Goal: Task Accomplishment & Management: Use online tool/utility

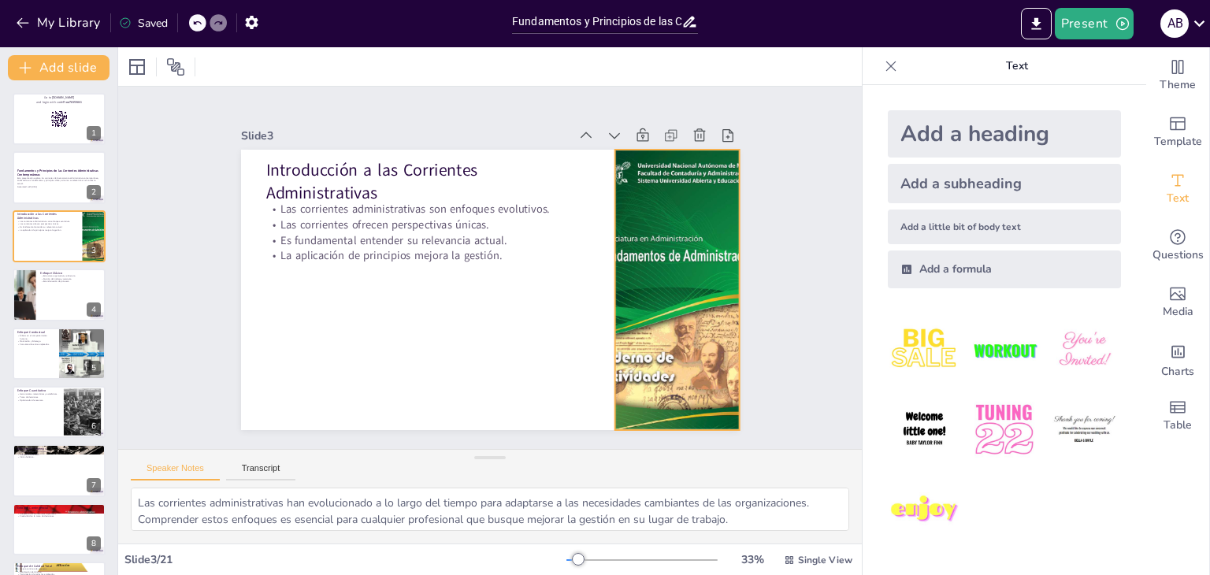
scroll to position [102, 0]
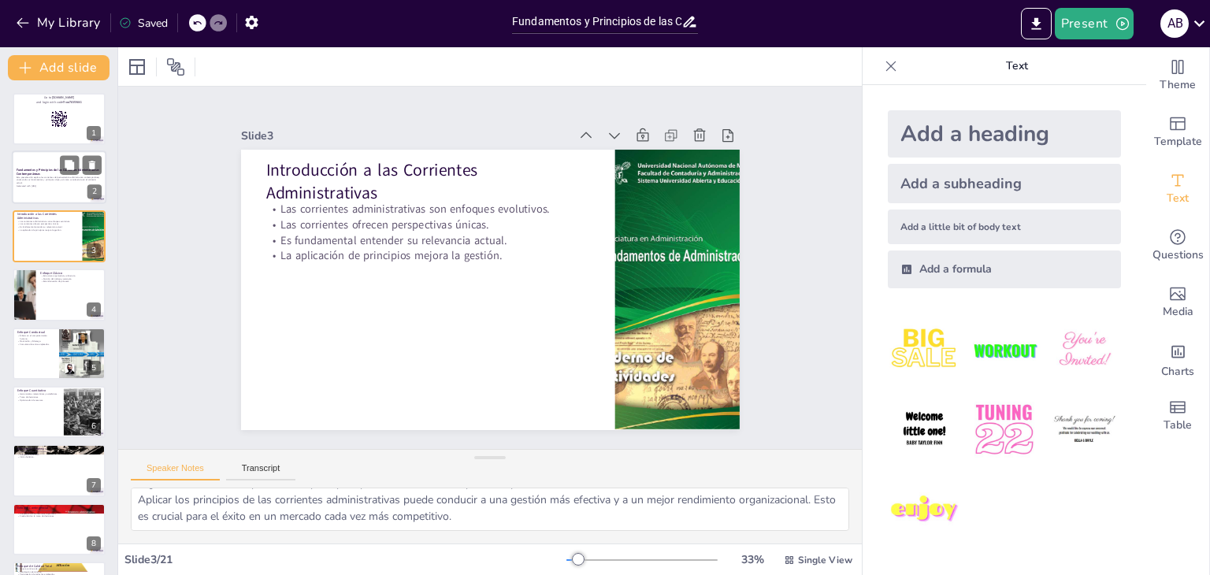
click at [60, 170] on div at bounding box center [81, 165] width 42 height 19
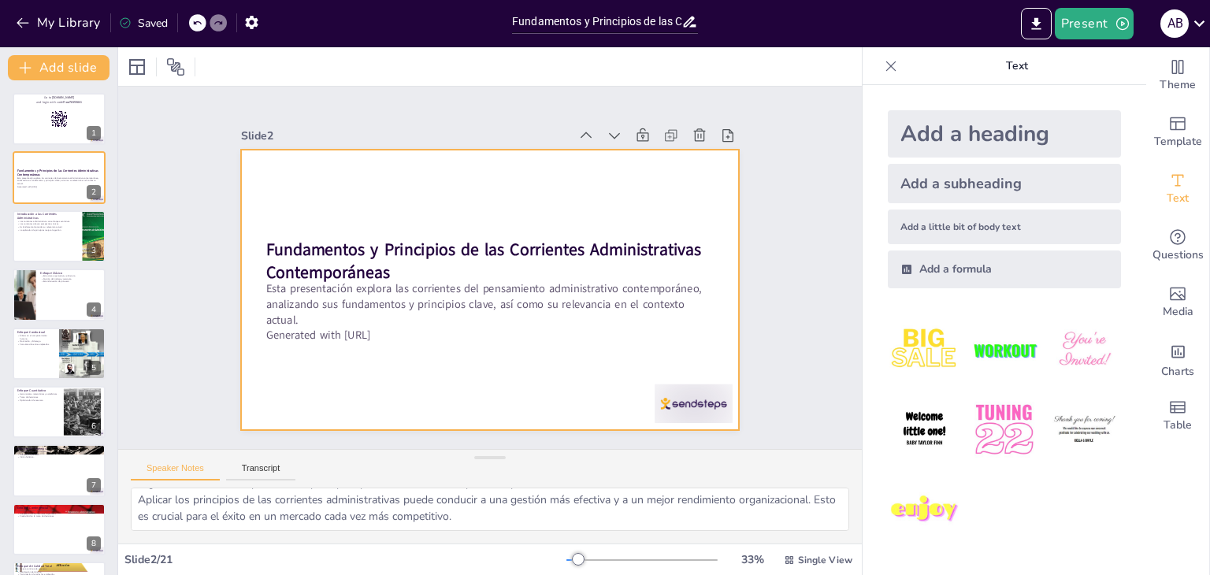
scroll to position [0, 0]
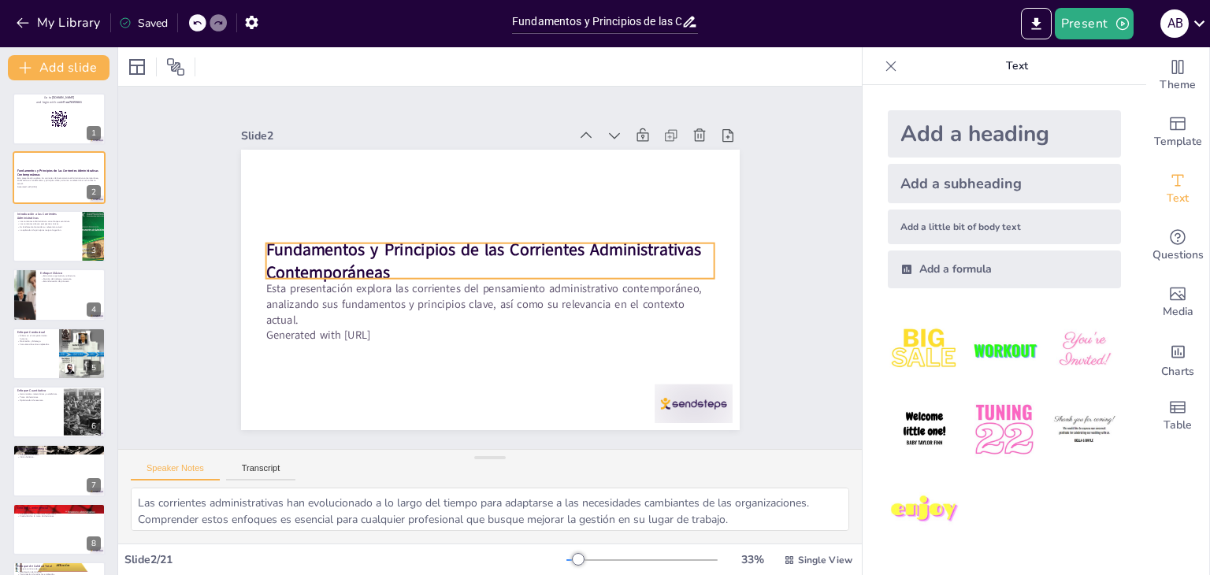
click at [325, 242] on strong "Fundamentos y Principios de las Corrientes Administrativas Contemporáneas" at bounding box center [484, 261] width 436 height 46
checkbox input "true"
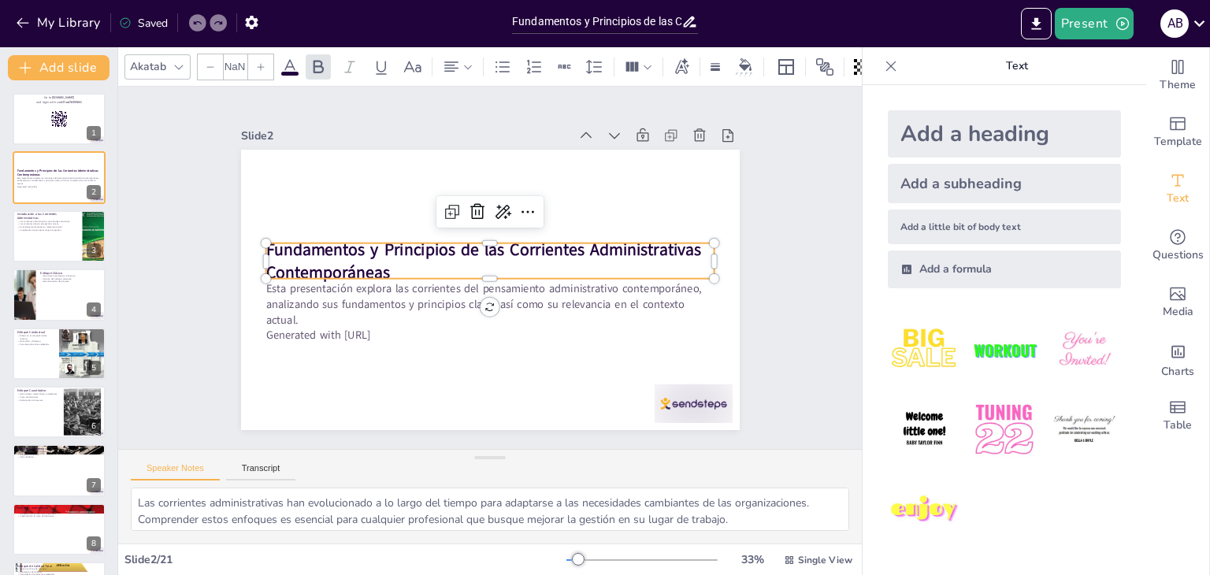
type input "48"
click at [443, 206] on icon at bounding box center [452, 212] width 19 height 19
checkbox input "true"
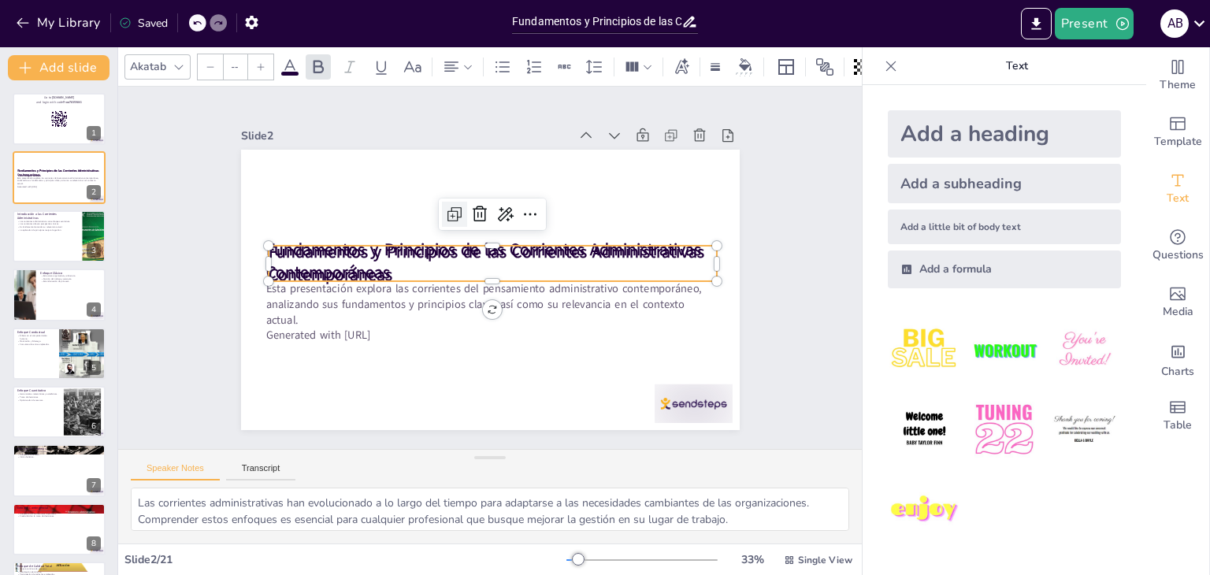
type input "48"
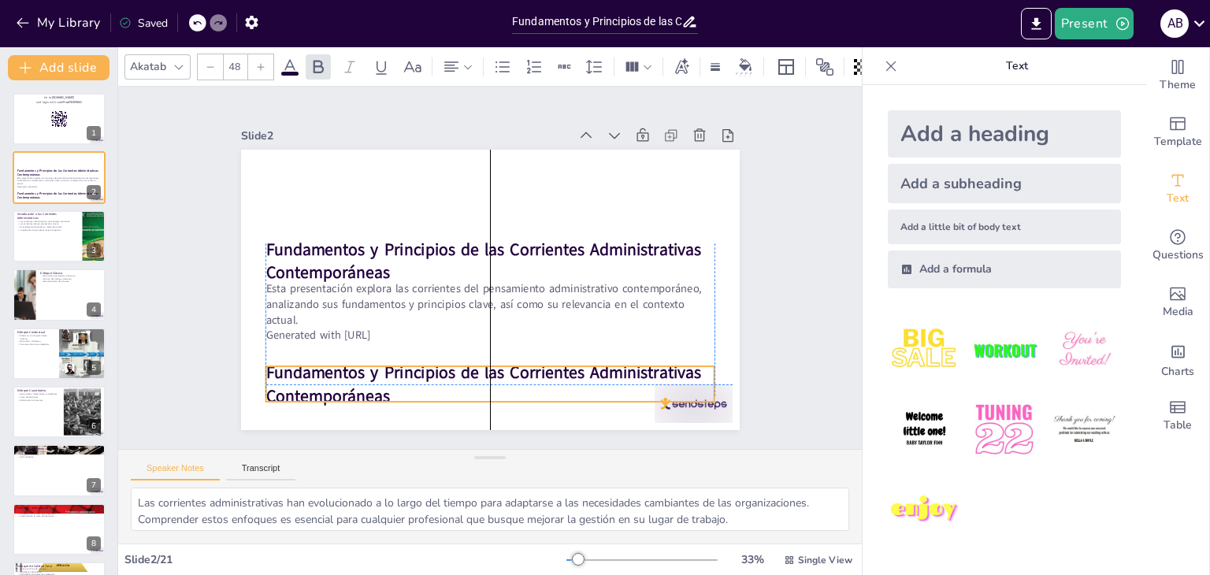
drag, startPoint x: 407, startPoint y: 251, endPoint x: 404, endPoint y: 366, distance: 115.1
click at [404, 366] on strong "Fundamentos y Principios de las Corrientes Administrativas Contemporáneas" at bounding box center [484, 384] width 436 height 46
click at [443, 370] on strong "Fundamentos y Principios de las Corrientes Administrativas Contemporáneas" at bounding box center [484, 384] width 436 height 46
click at [432, 364] on strong "Fundamentos y Principios de las Corrientes Administrativas Contemporáneas" at bounding box center [484, 384] width 436 height 46
click at [519, 326] on icon at bounding box center [528, 334] width 19 height 19
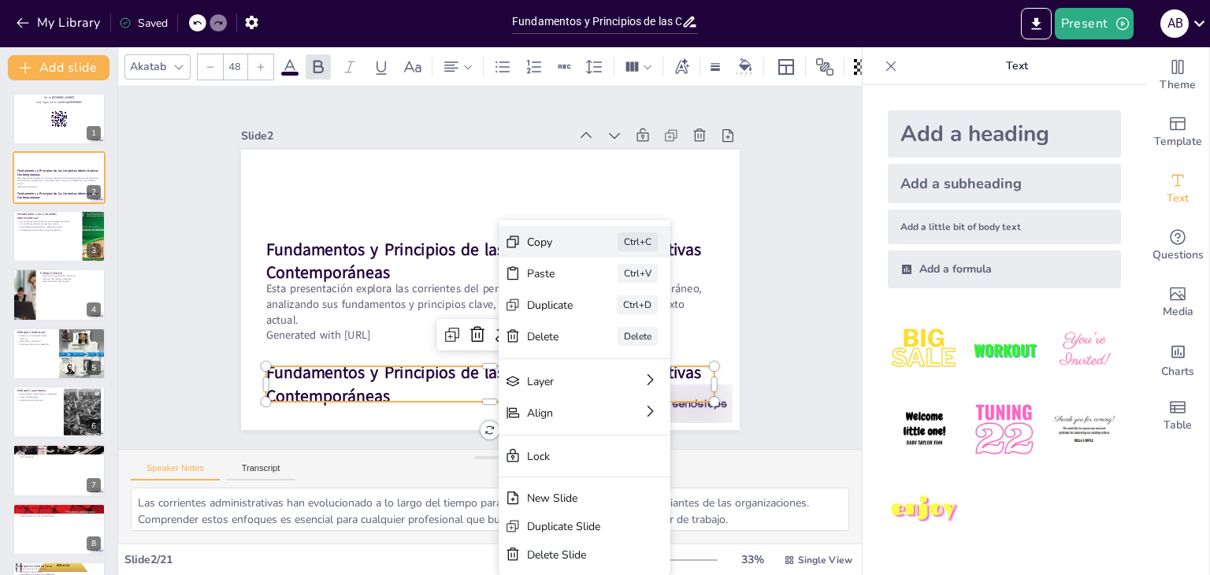
click at [545, 240] on div "Copy" at bounding box center [550, 242] width 46 height 15
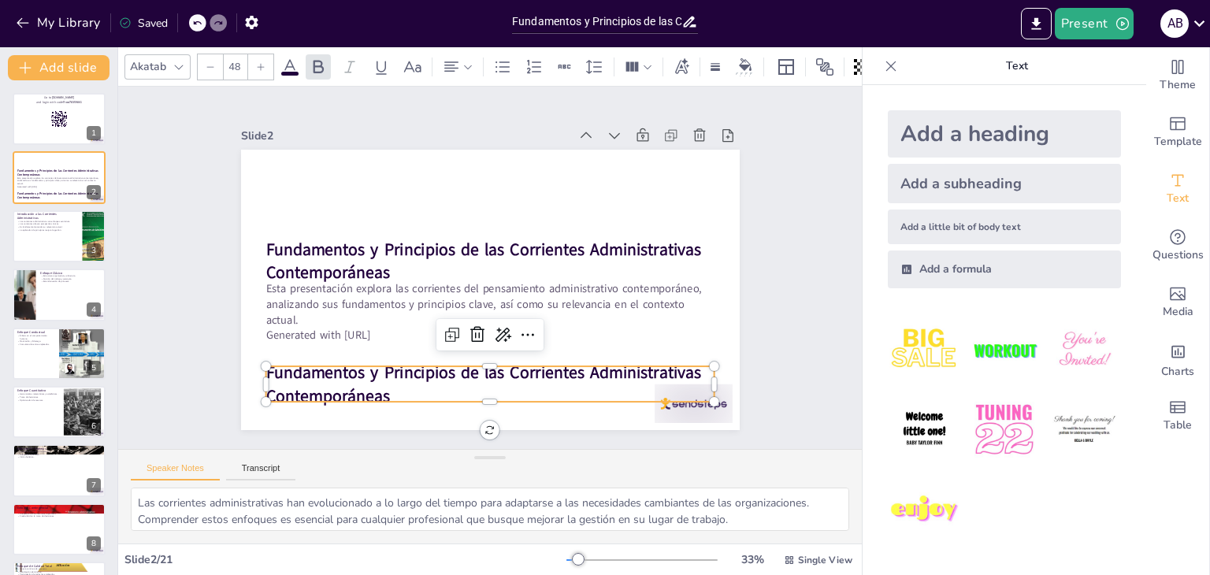
click at [309, 107] on div "Slide 1 Go to [DOMAIN_NAME] and login with code Free78359841 Slide 2 Fundamento…" at bounding box center [490, 268] width 499 height 325
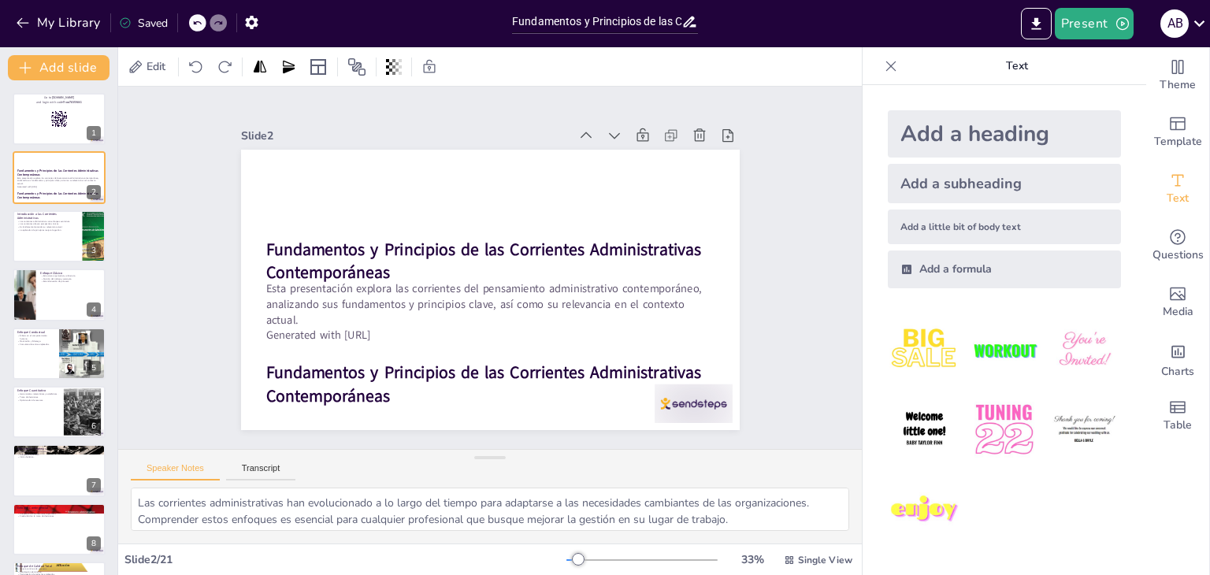
click at [151, 20] on div "Saved" at bounding box center [143, 23] width 49 height 15
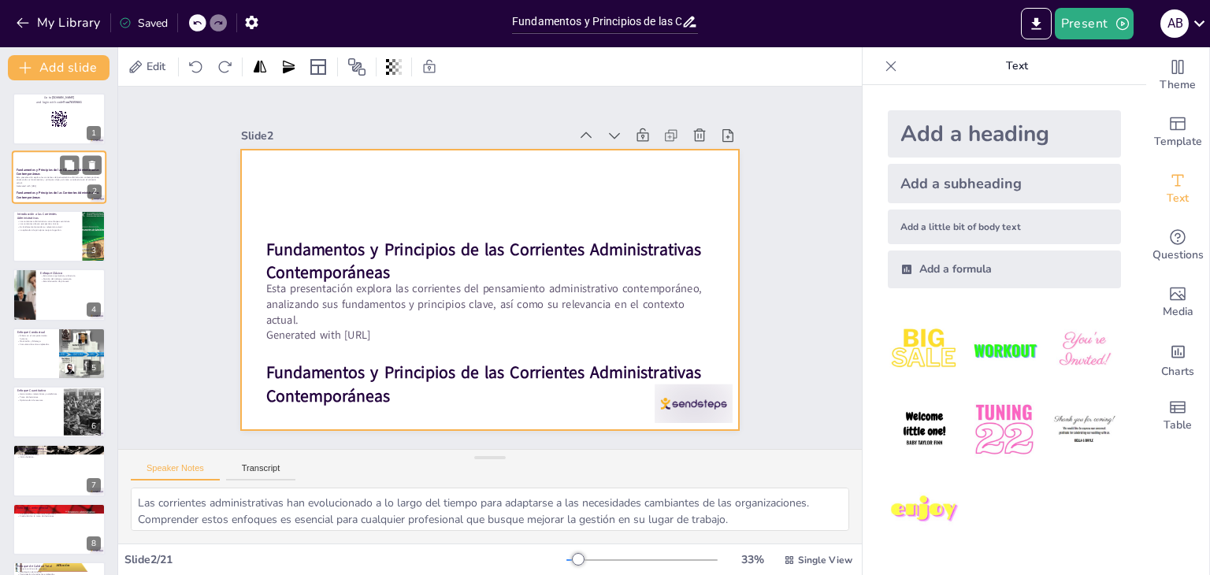
checkbox input "true"
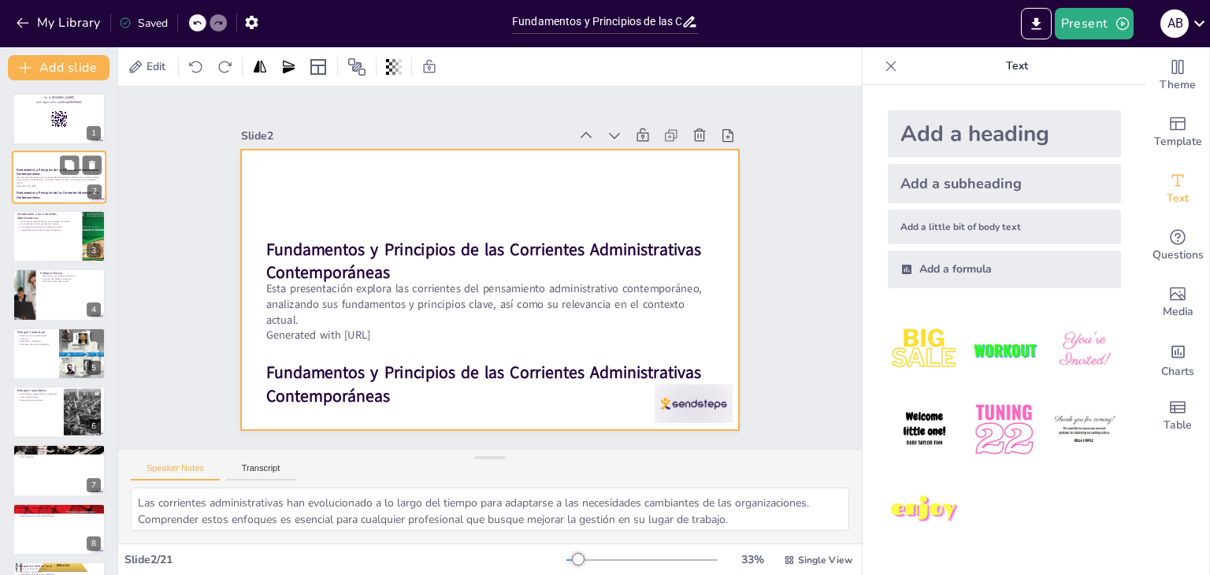
checkbox input "true"
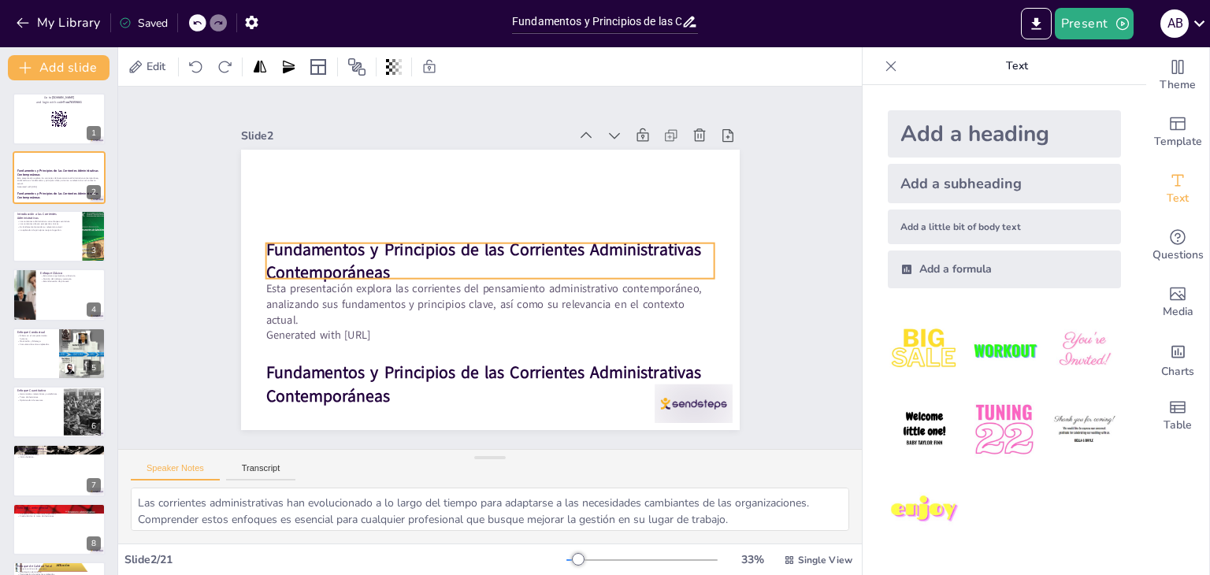
checkbox input "true"
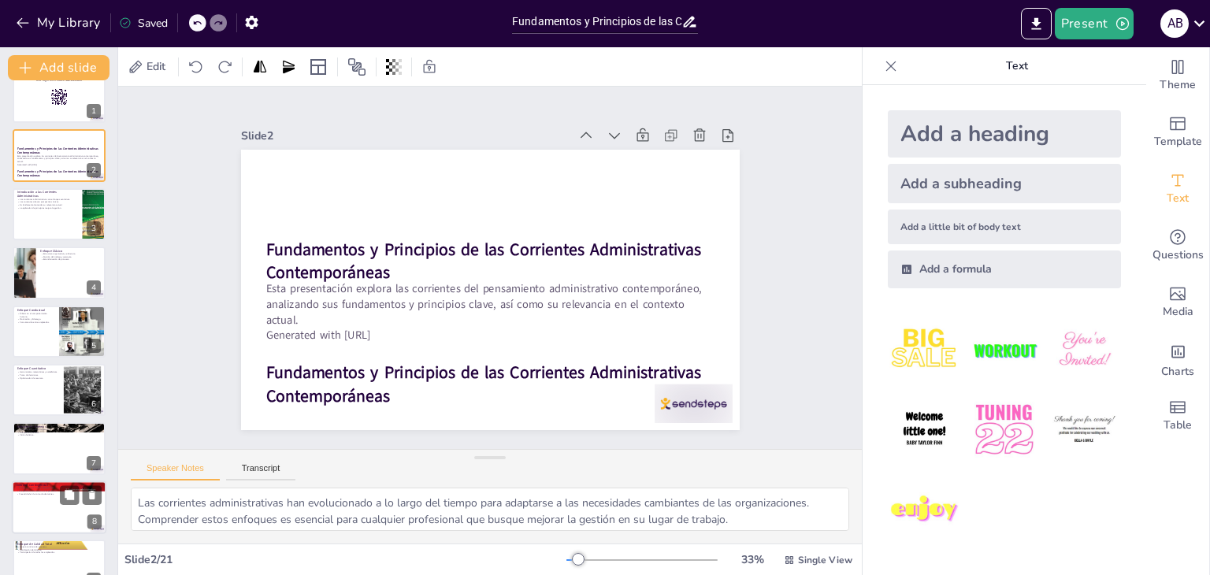
checkbox input "true"
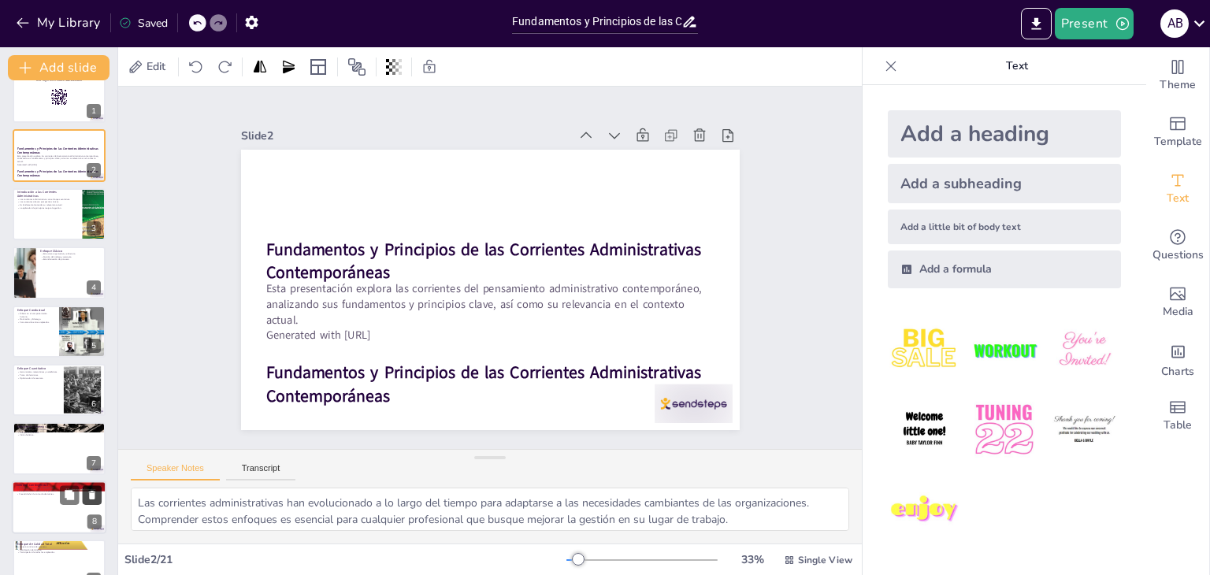
checkbox input "true"
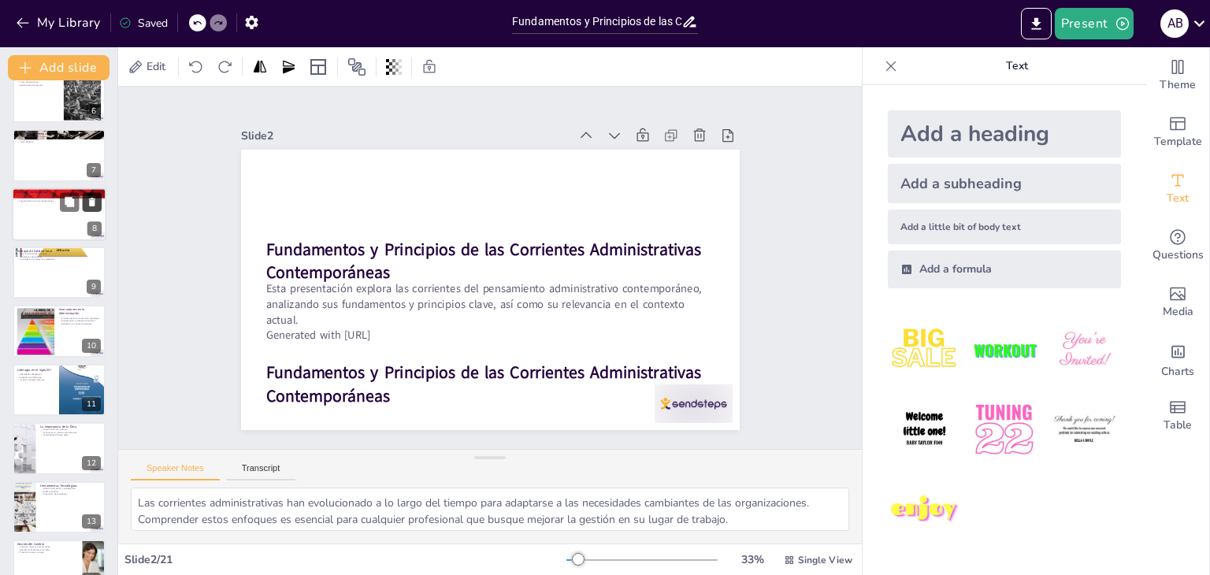
checkbox input "true"
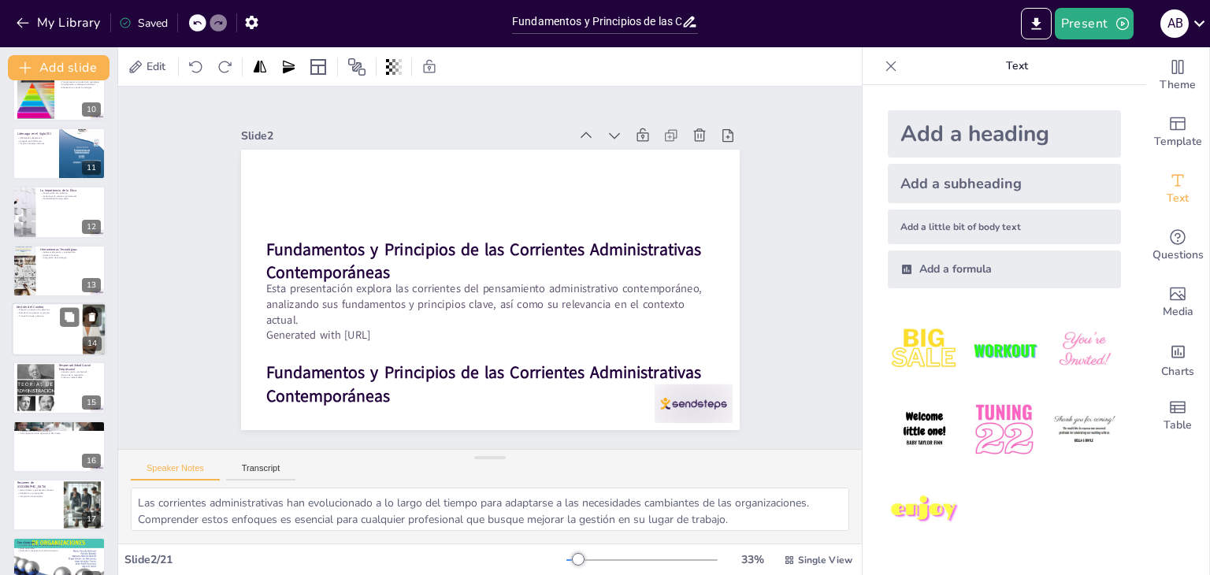
checkbox input "true"
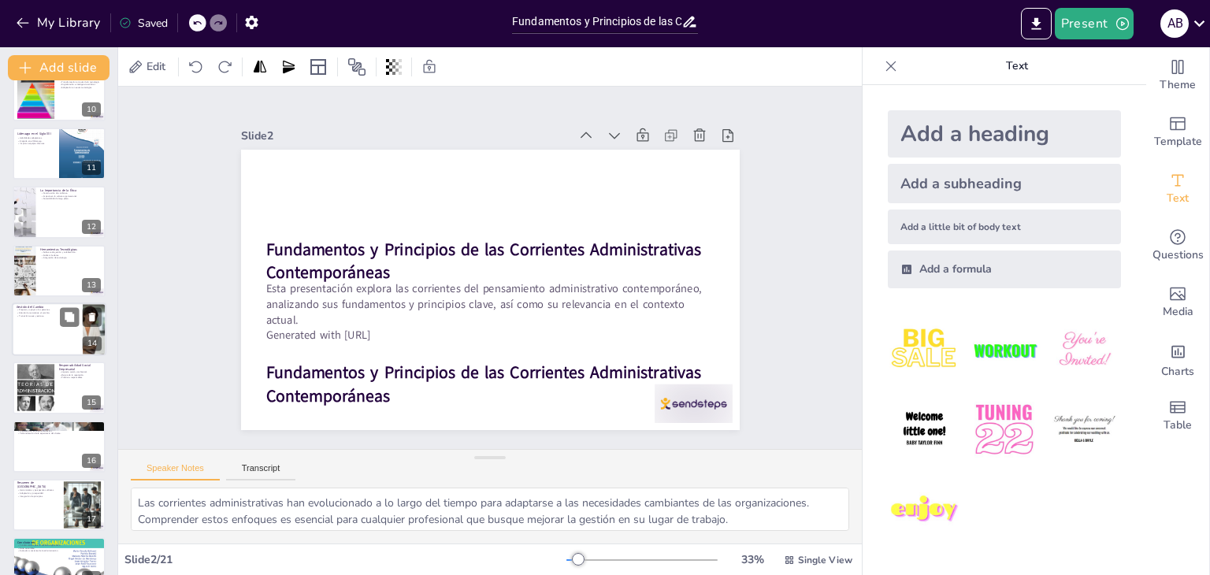
checkbox input "true"
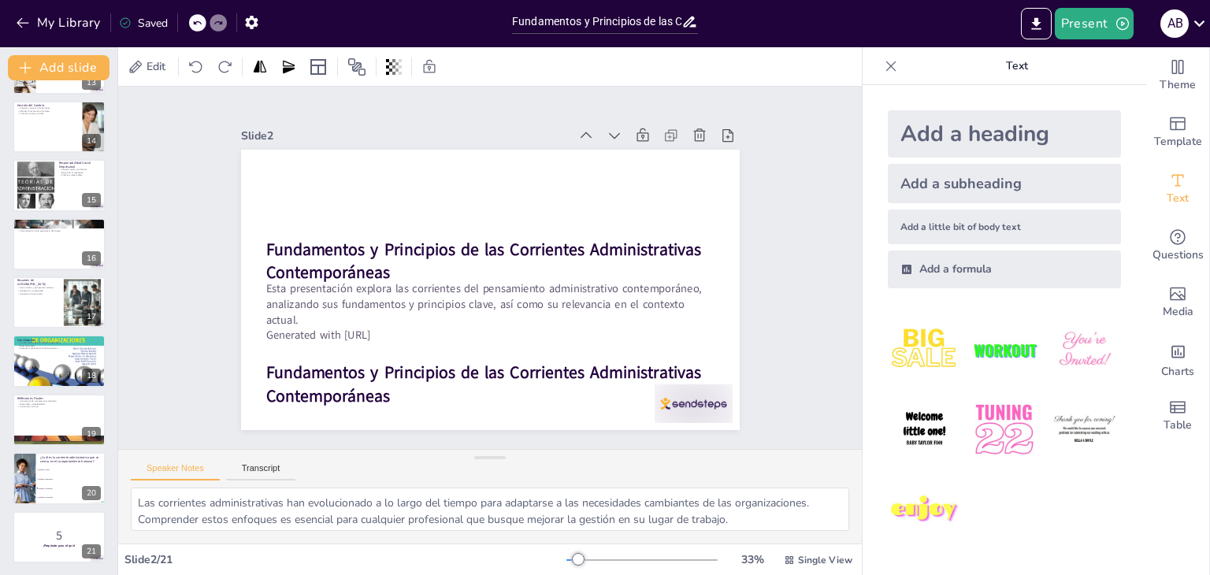
checkbox input "true"
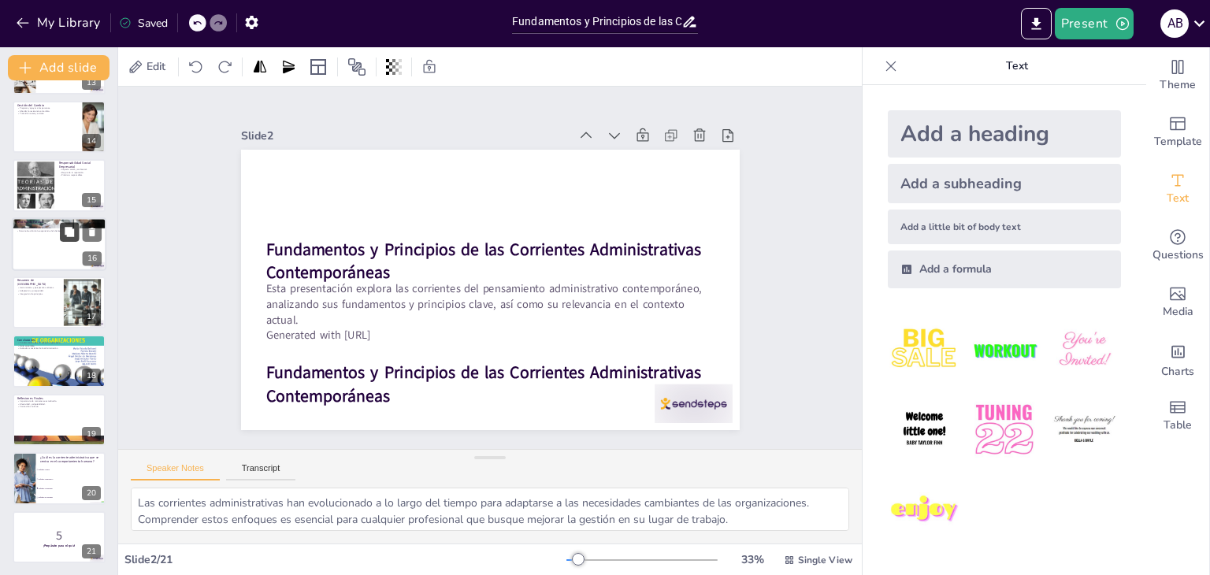
checkbox input "true"
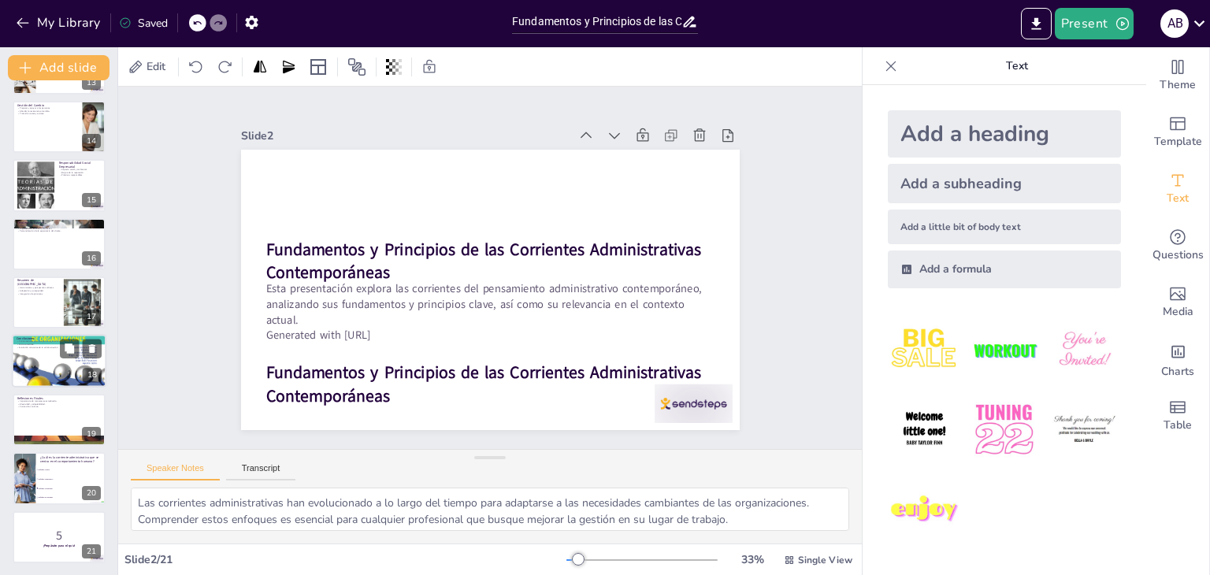
checkbox input "true"
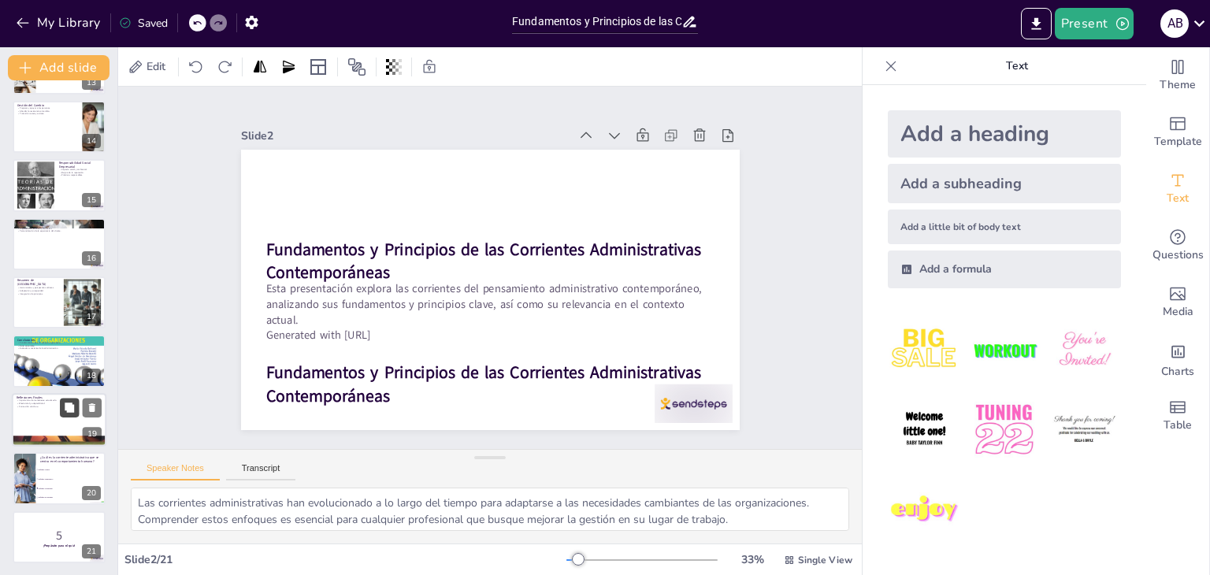
checkbox input "true"
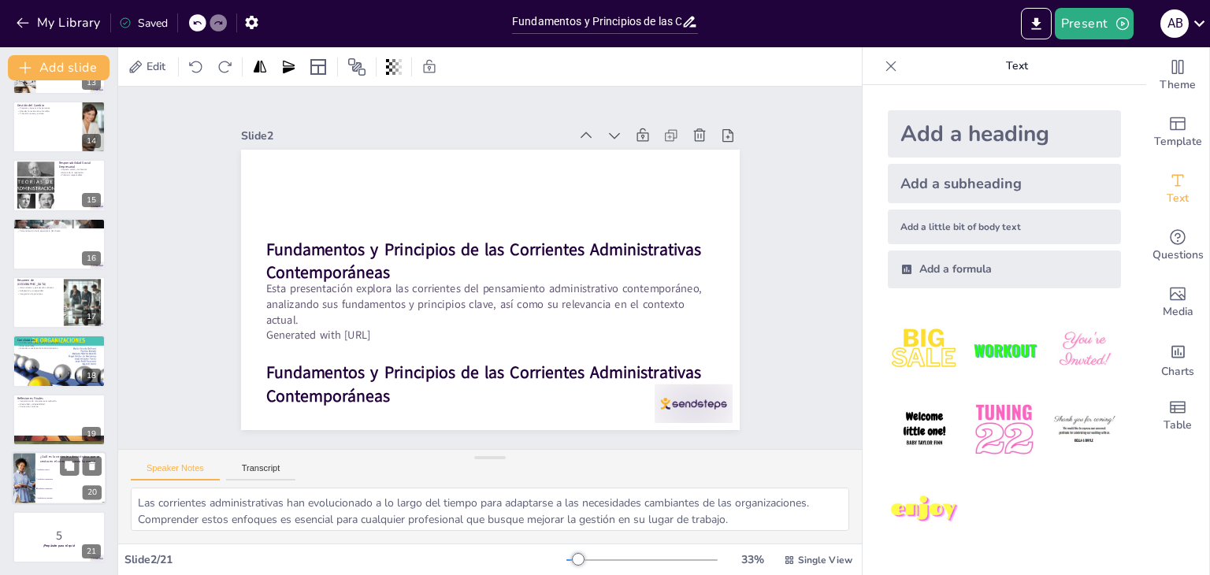
checkbox input "true"
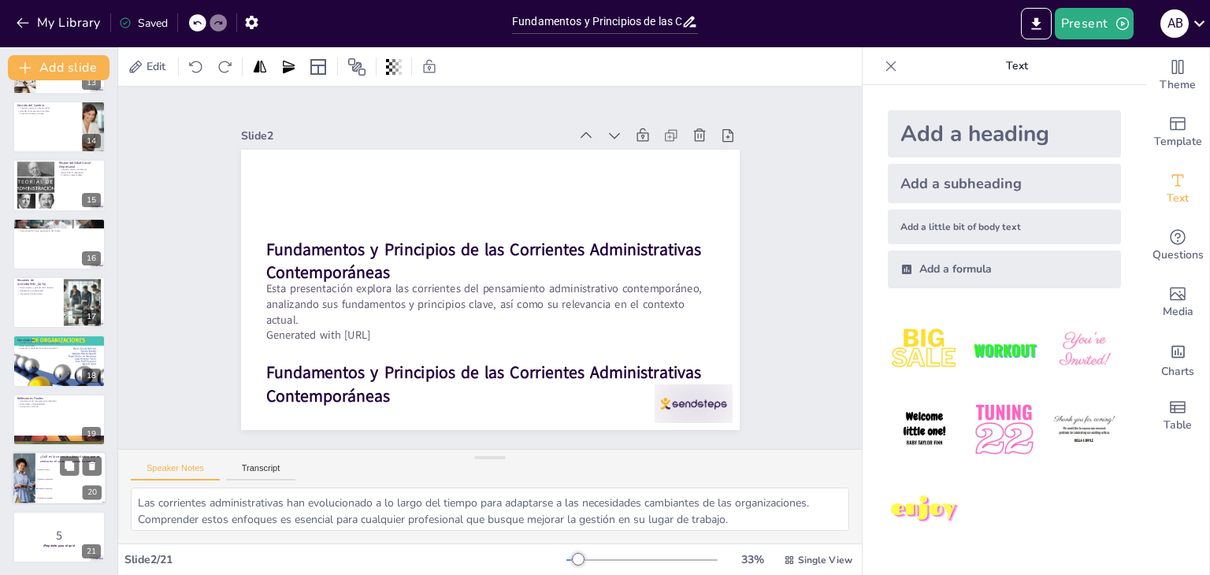
checkbox input "true"
click at [52, 470] on li "Enfoque Clásico" at bounding box center [70, 470] width 71 height 9
checkbox input "true"
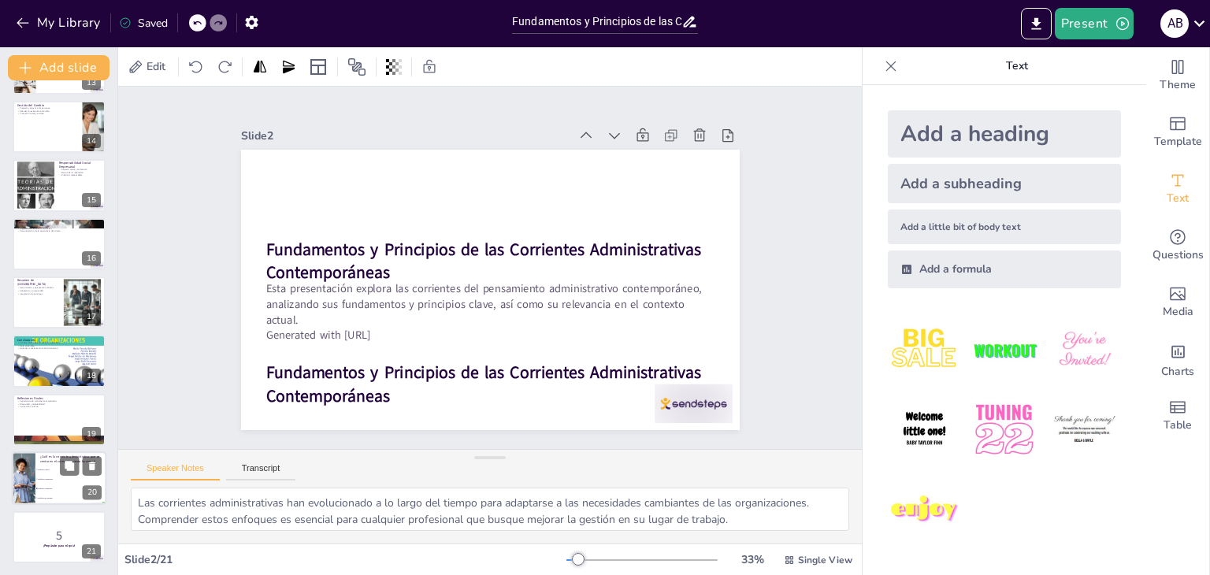
checkbox input "true"
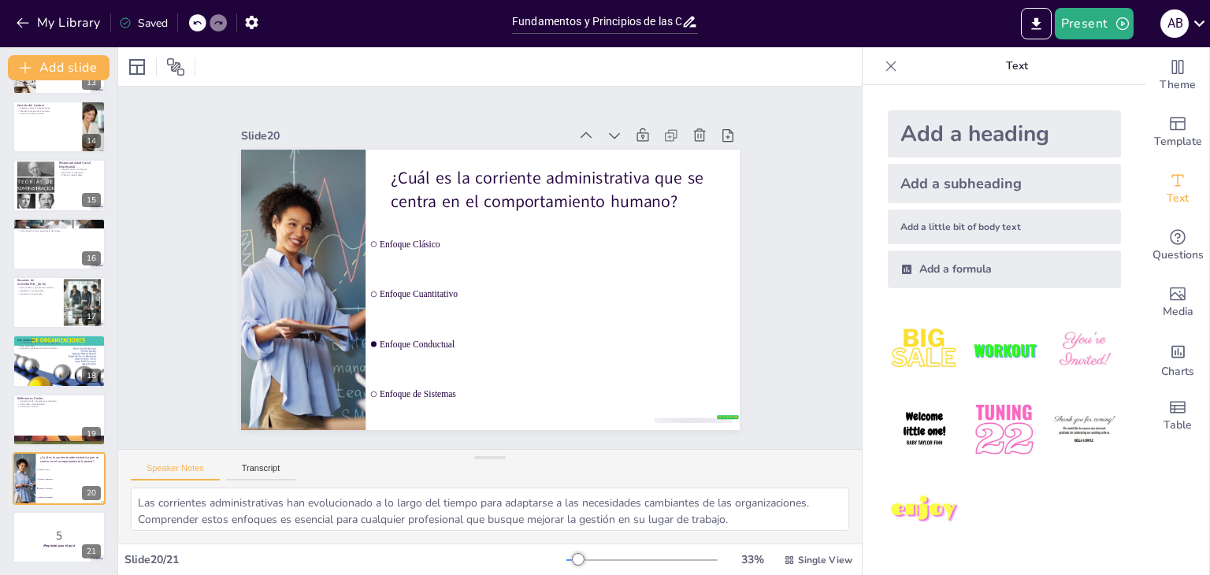
checkbox input "true"
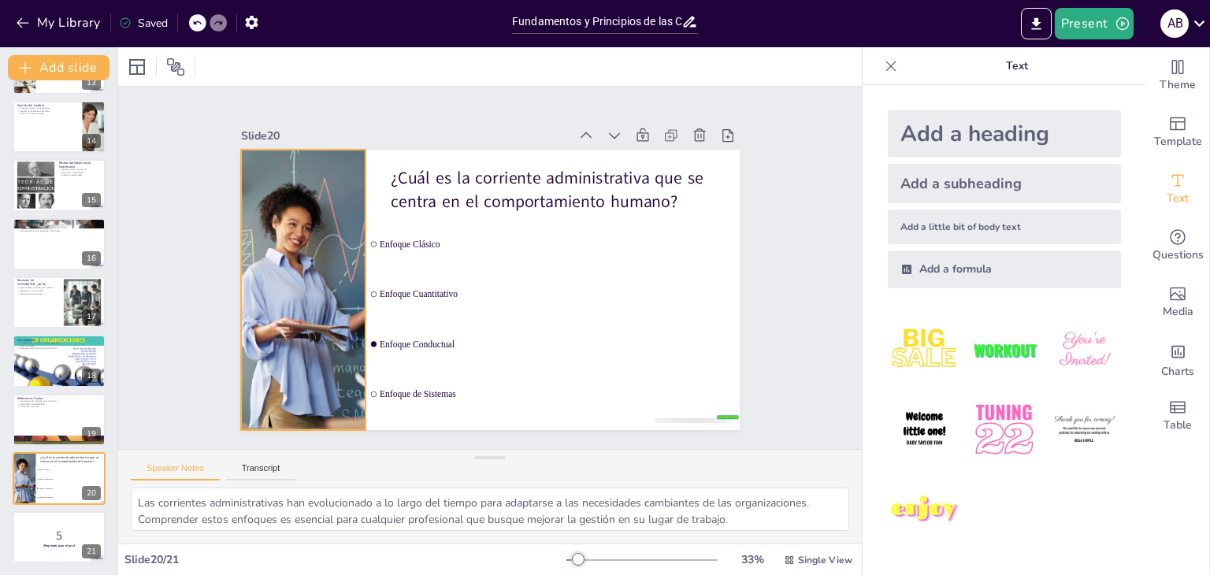
checkbox input "true"
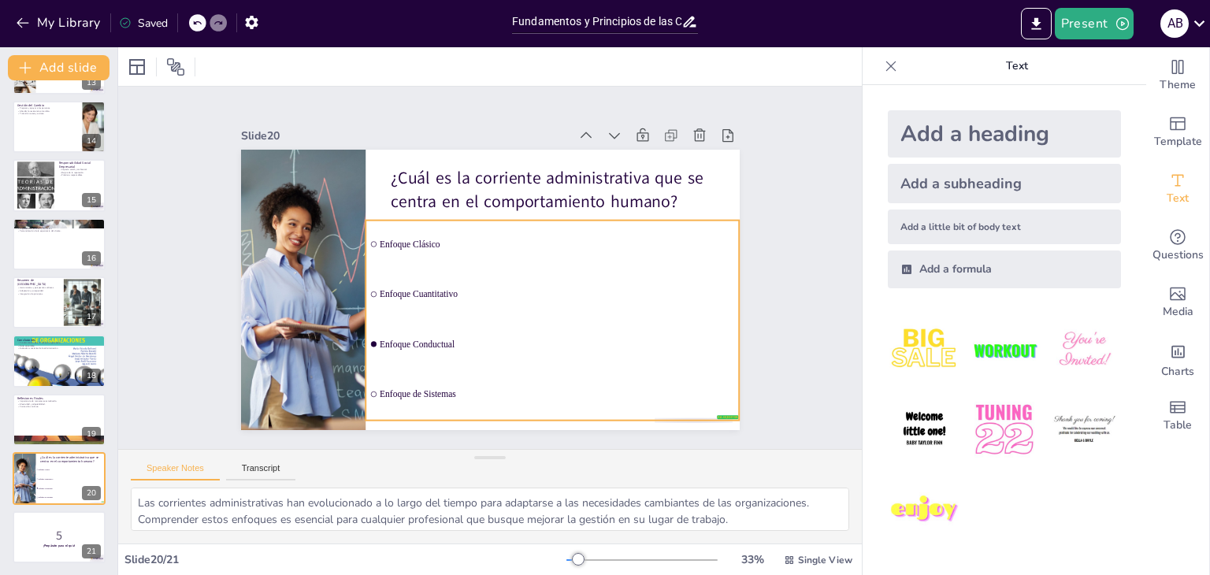
checkbox input "true"
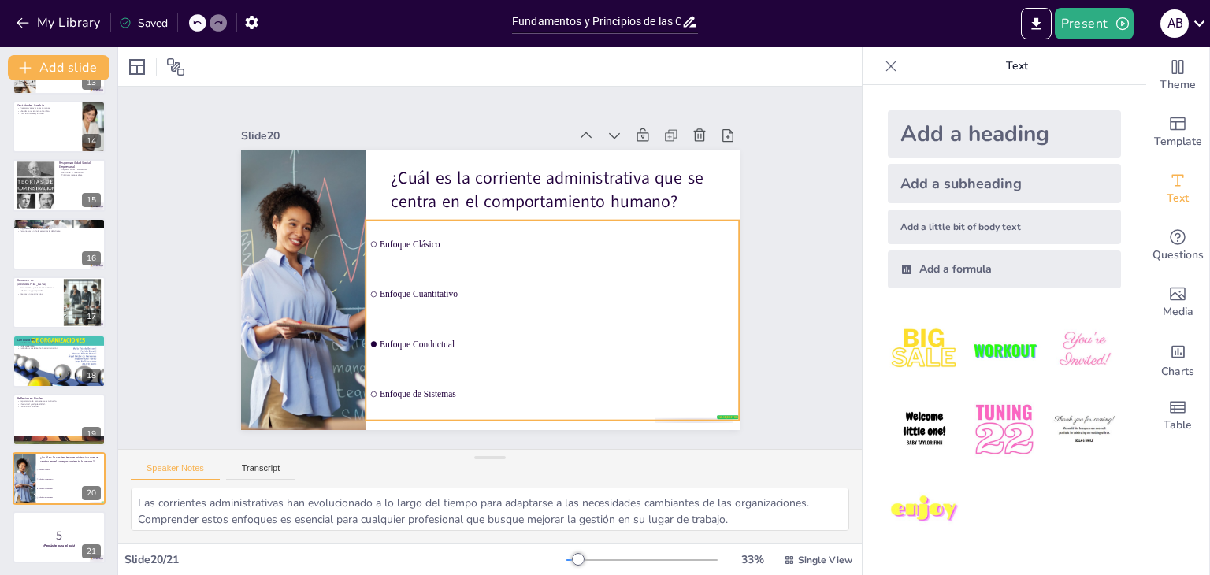
checkbox input "true"
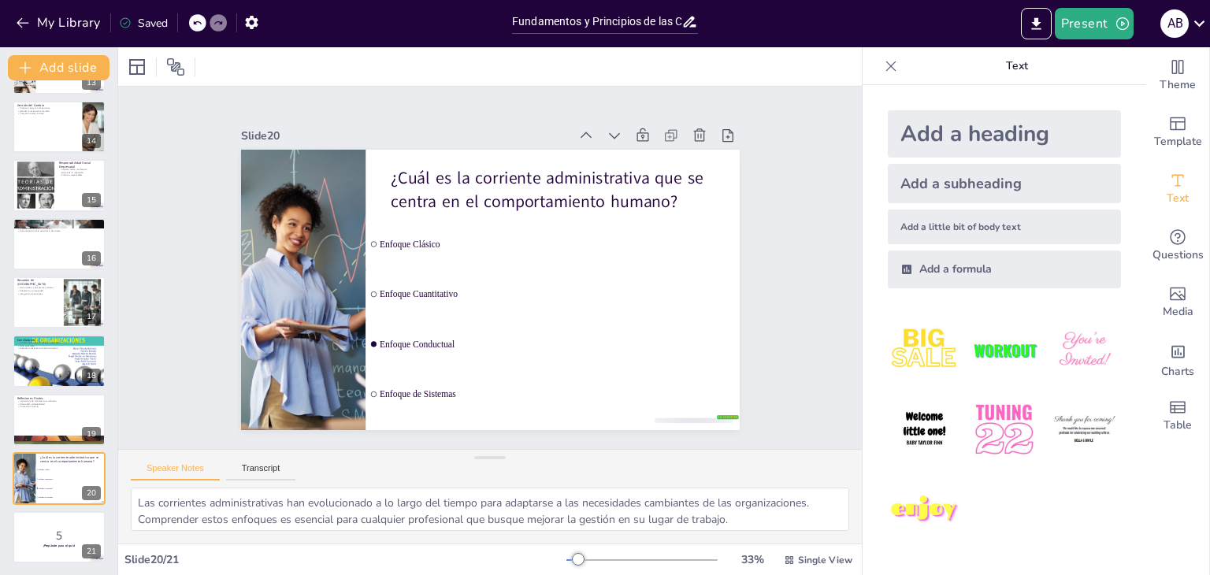
checkbox input "true"
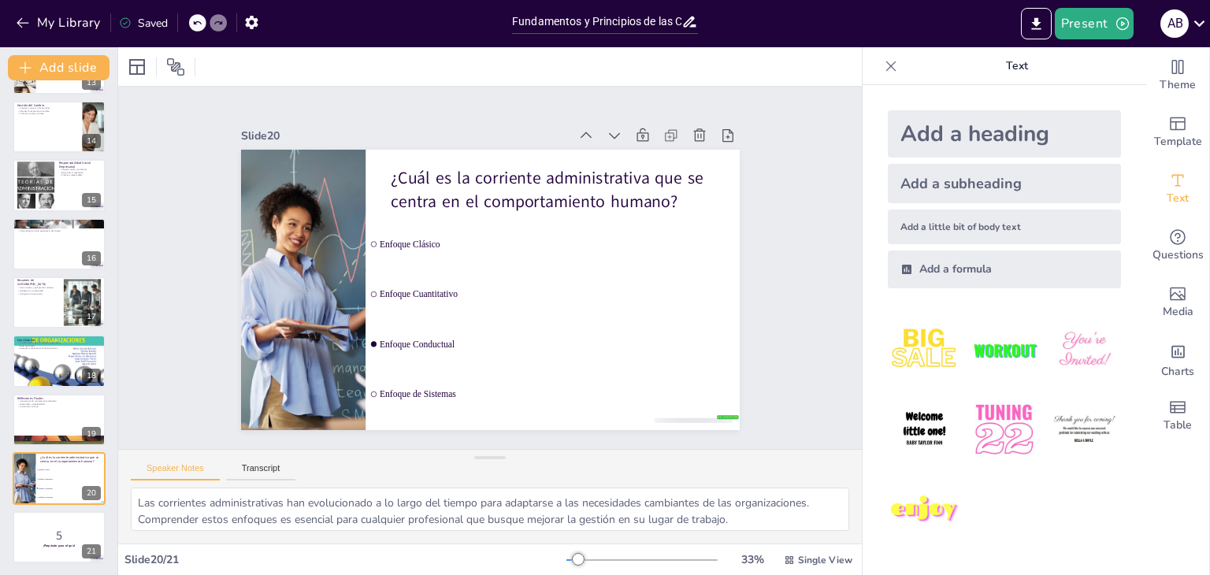
checkbox input "true"
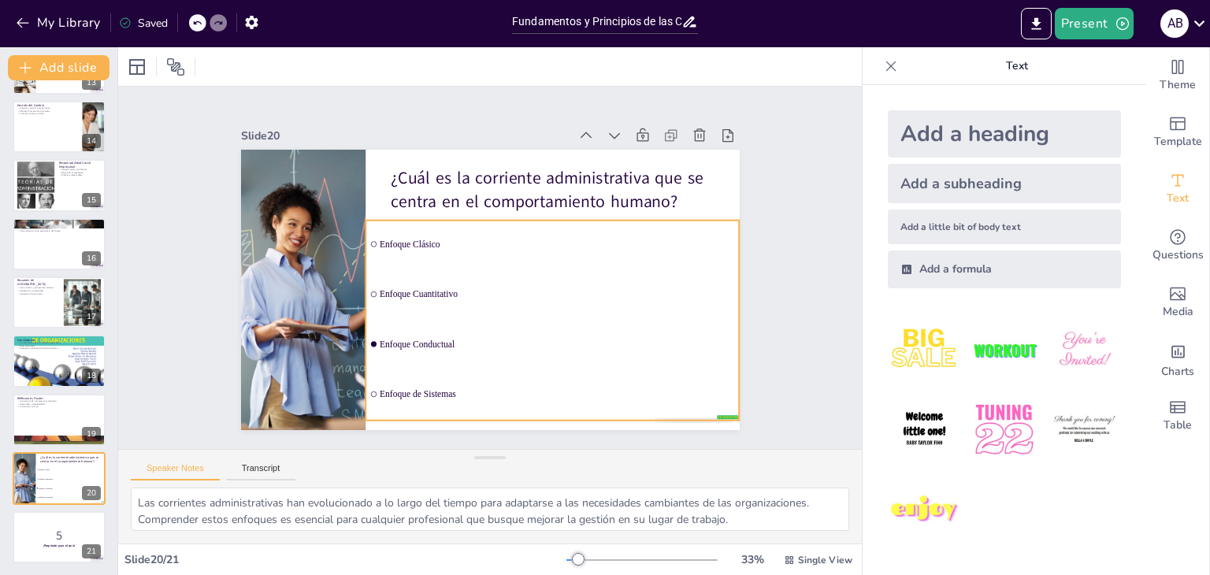
checkbox input "true"
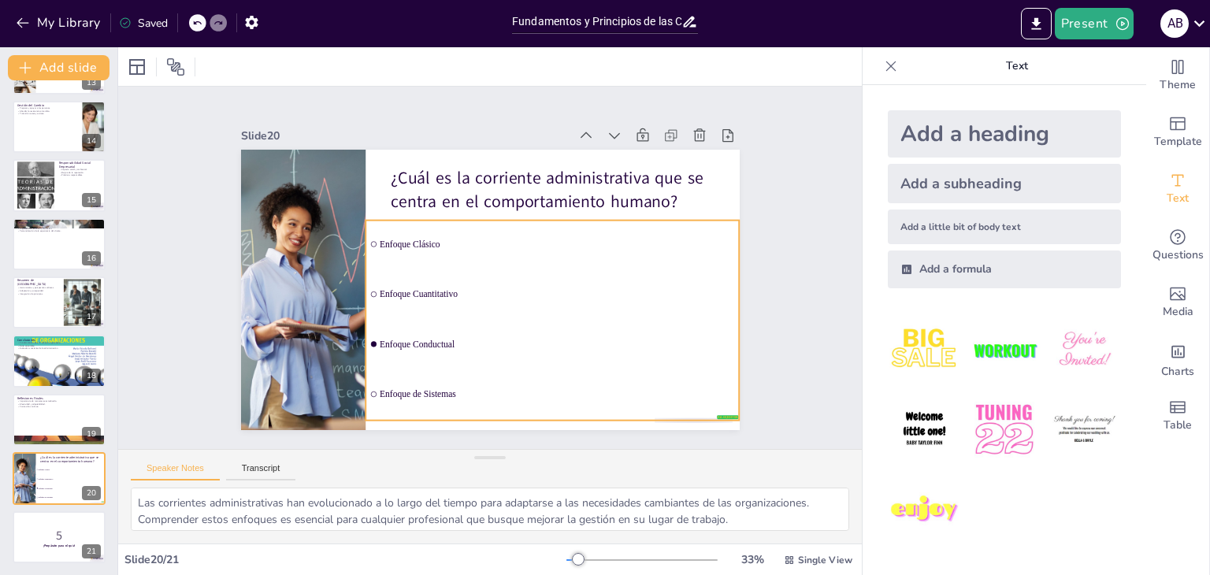
checkbox input "true"
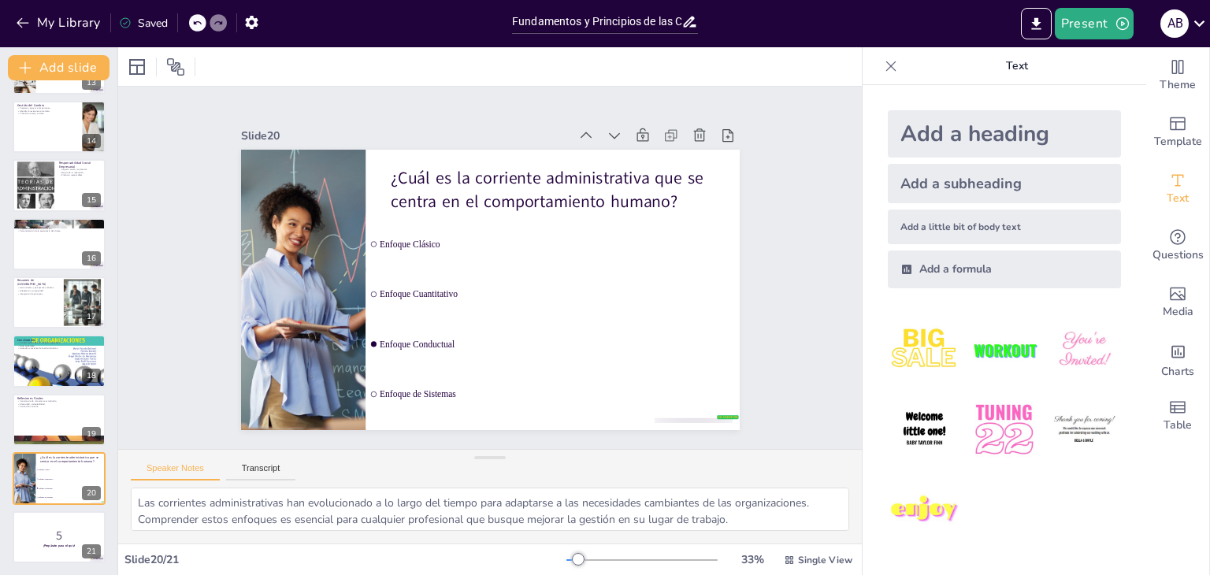
checkbox input "true"
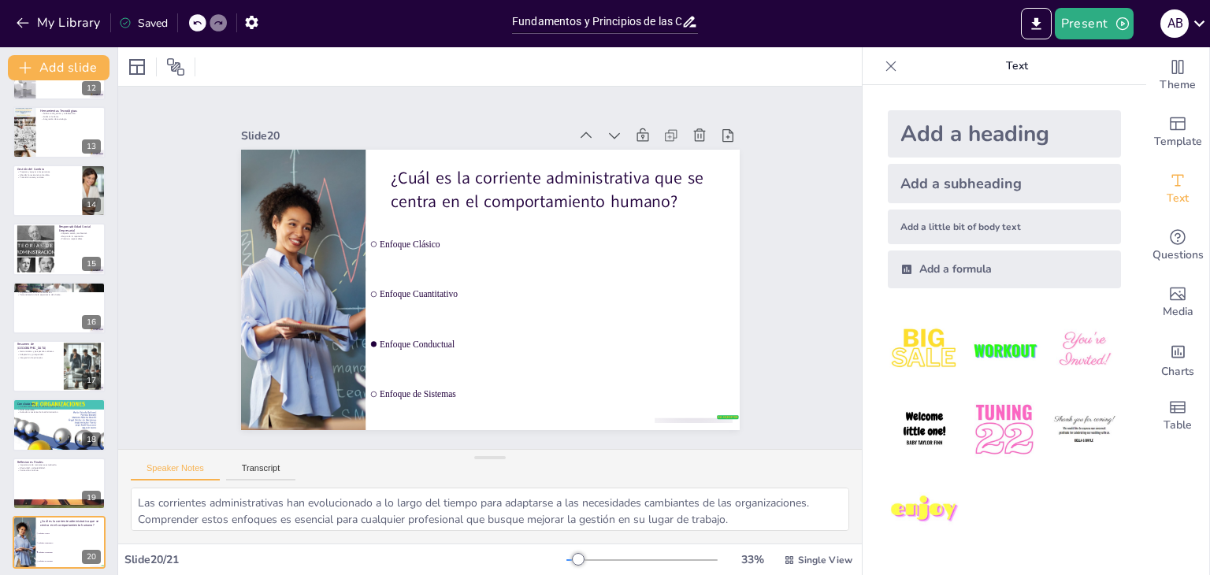
checkbox input "true"
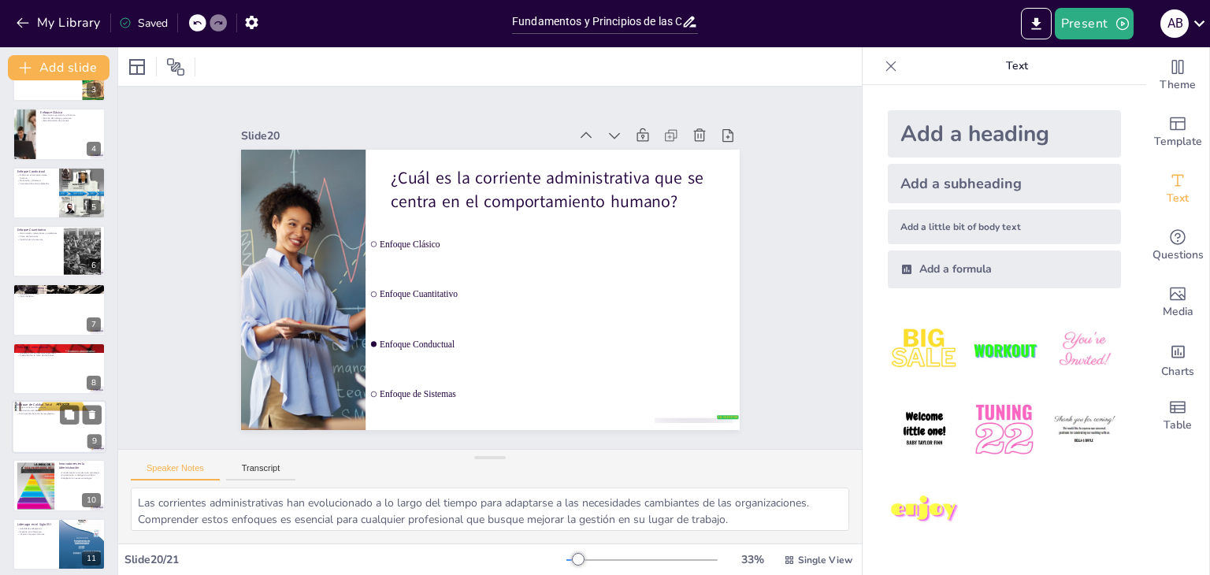
checkbox input "true"
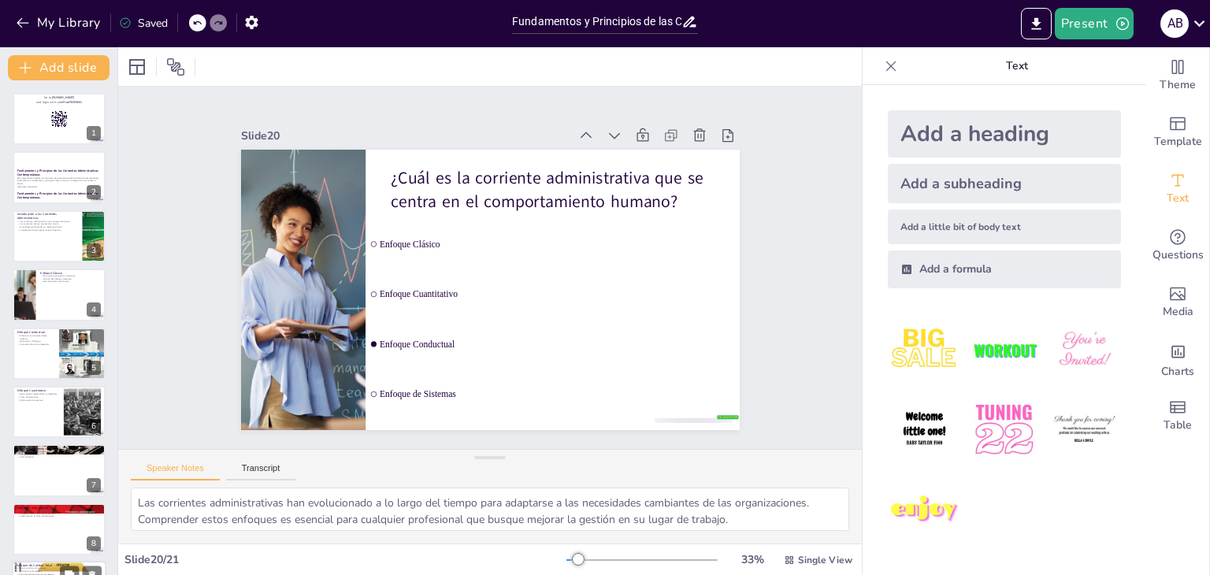
checkbox input "true"
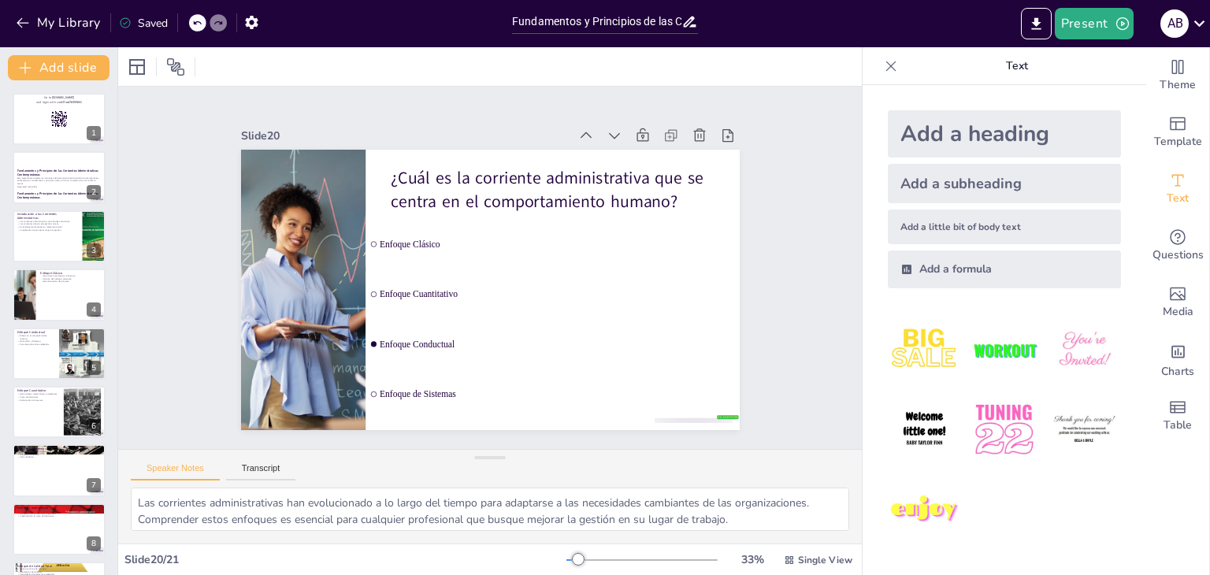
checkbox input "true"
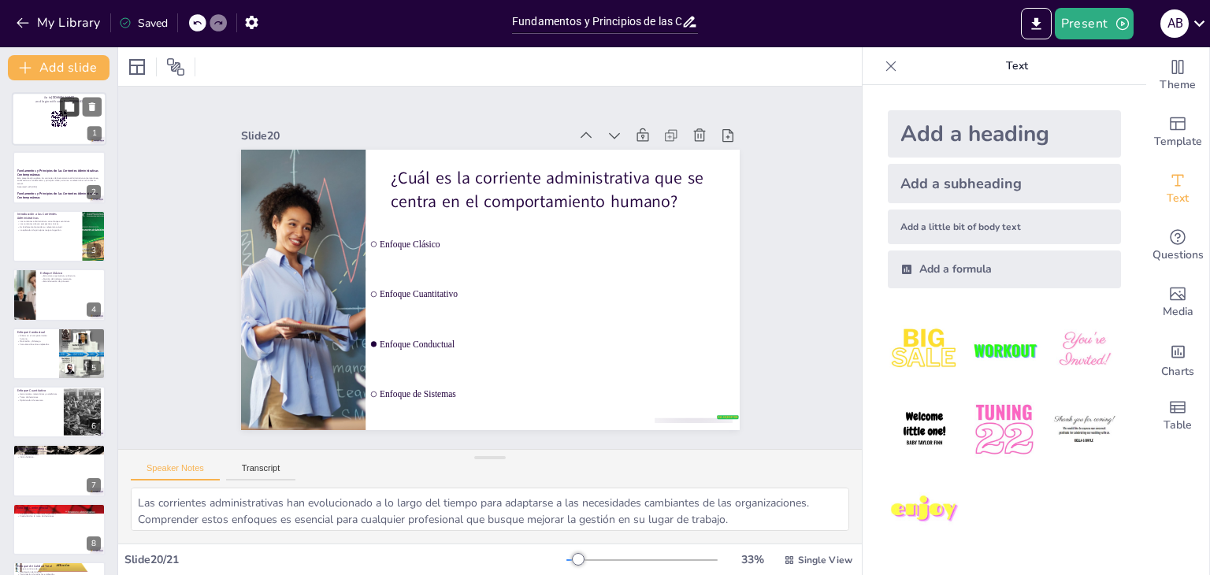
checkbox input "true"
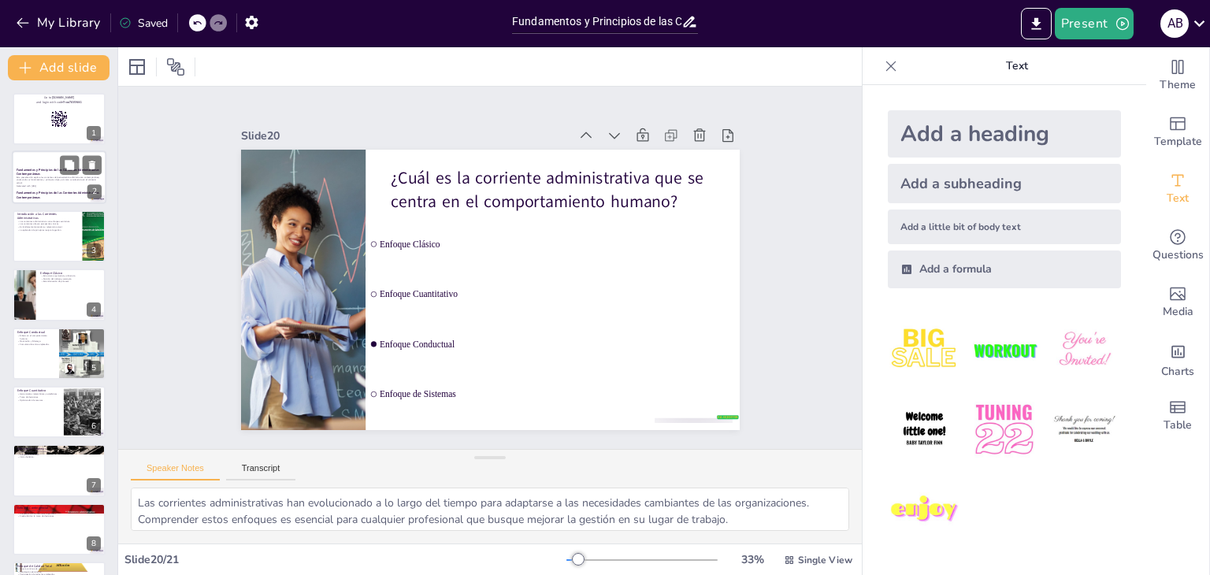
checkbox input "true"
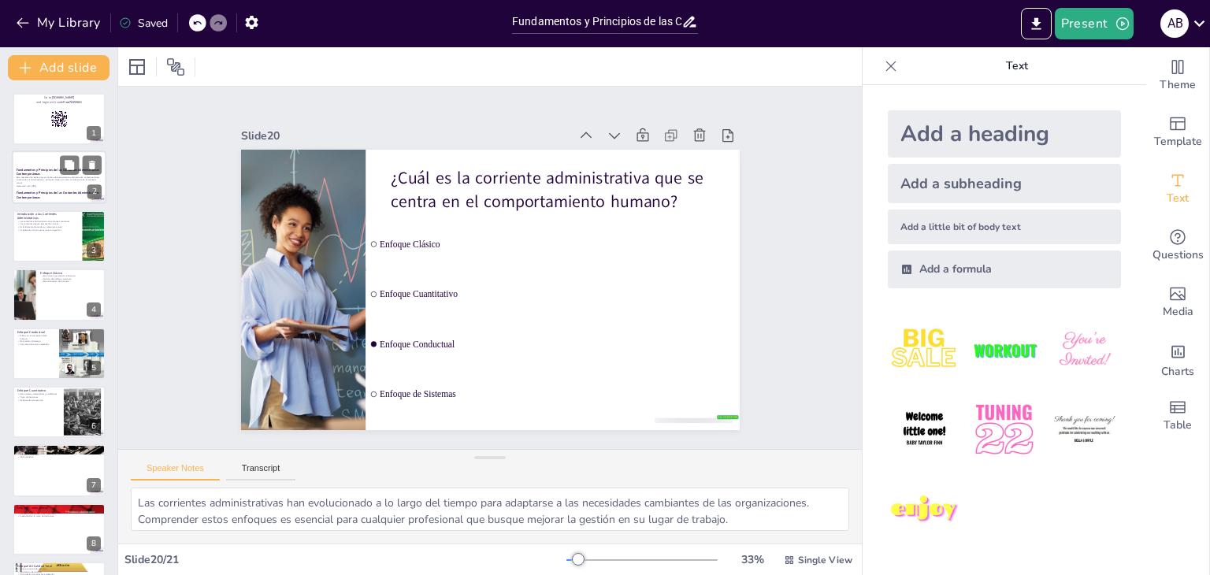
checkbox input "true"
click at [47, 180] on p "Esta presentación explora las corrientes del pensamiento administrativo contemp…" at bounding box center [59, 180] width 85 height 9
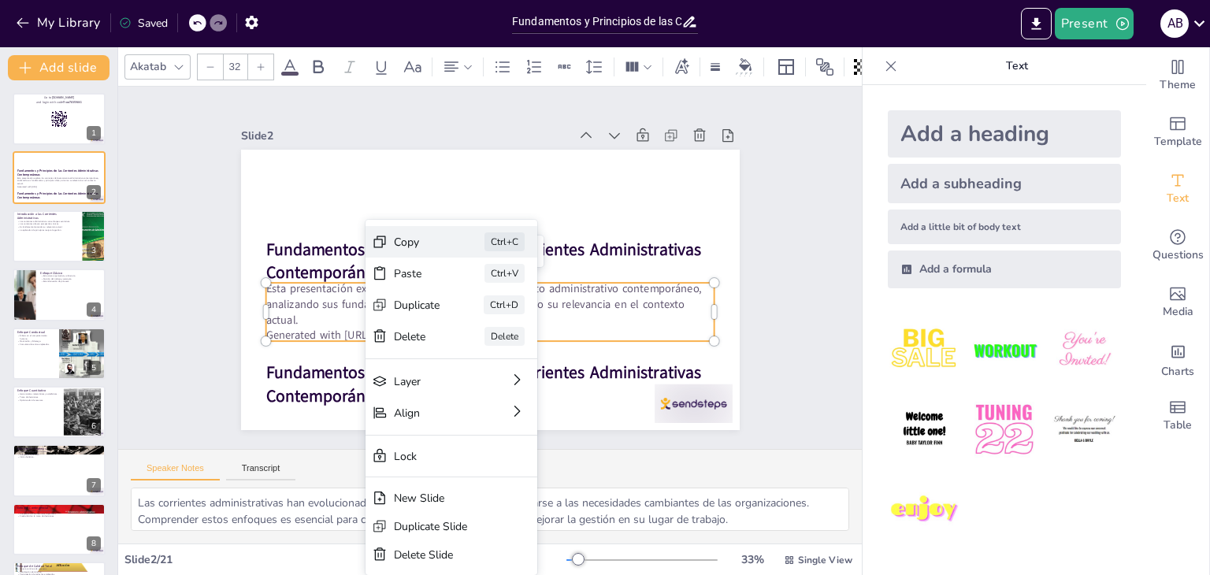
click at [401, 241] on div "Copy" at bounding box center [417, 242] width 46 height 15
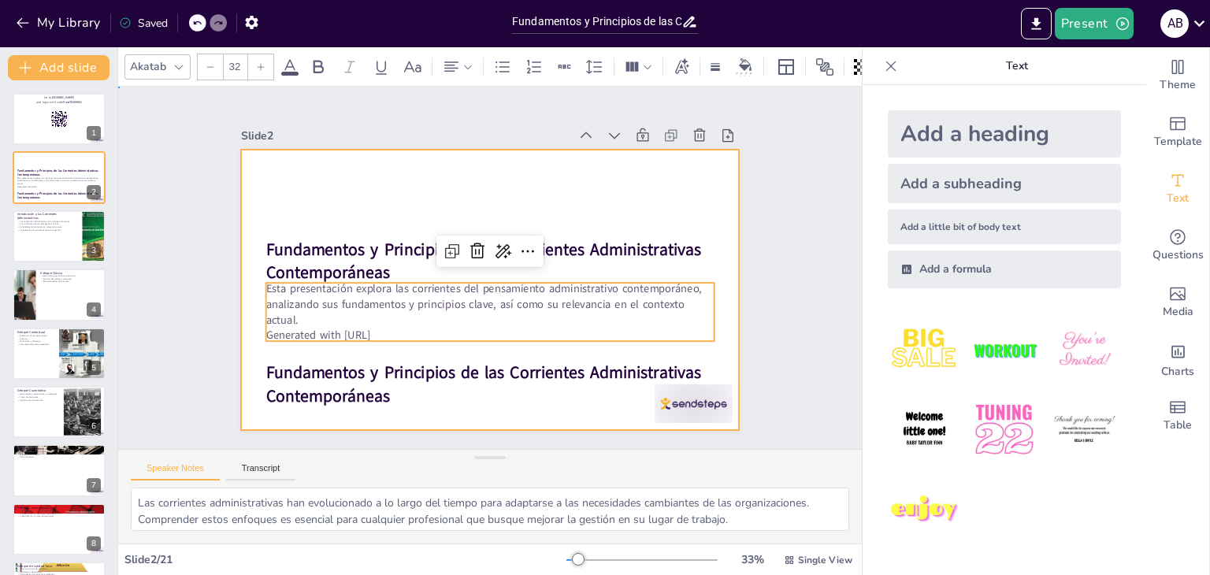
click at [412, 180] on div at bounding box center [490, 290] width 499 height 281
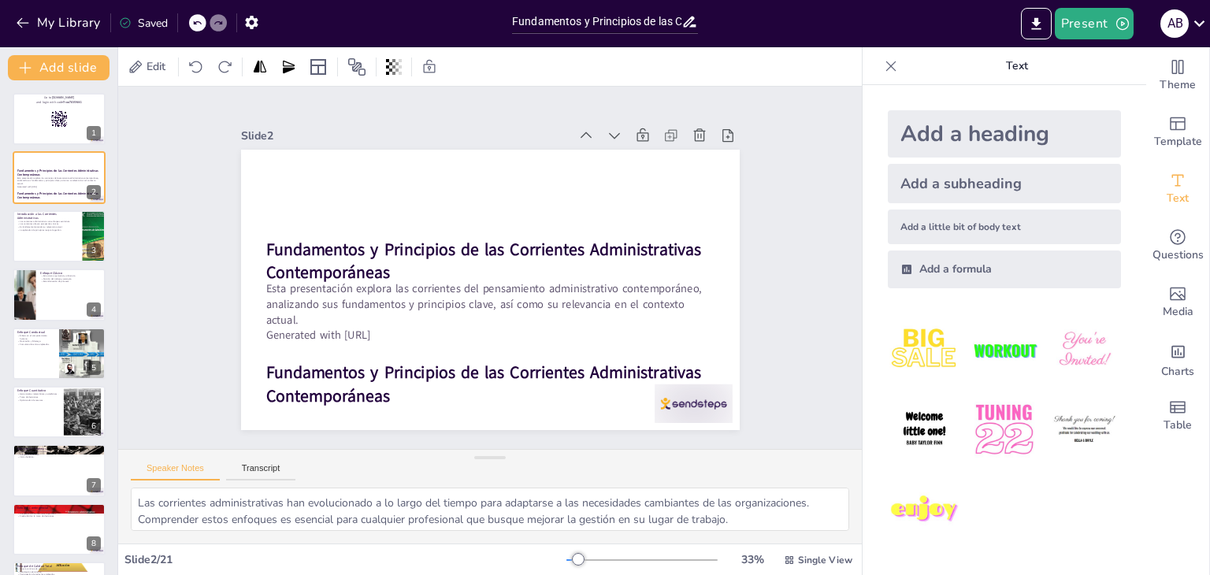
click at [124, 23] on icon at bounding box center [125, 23] width 13 height 13
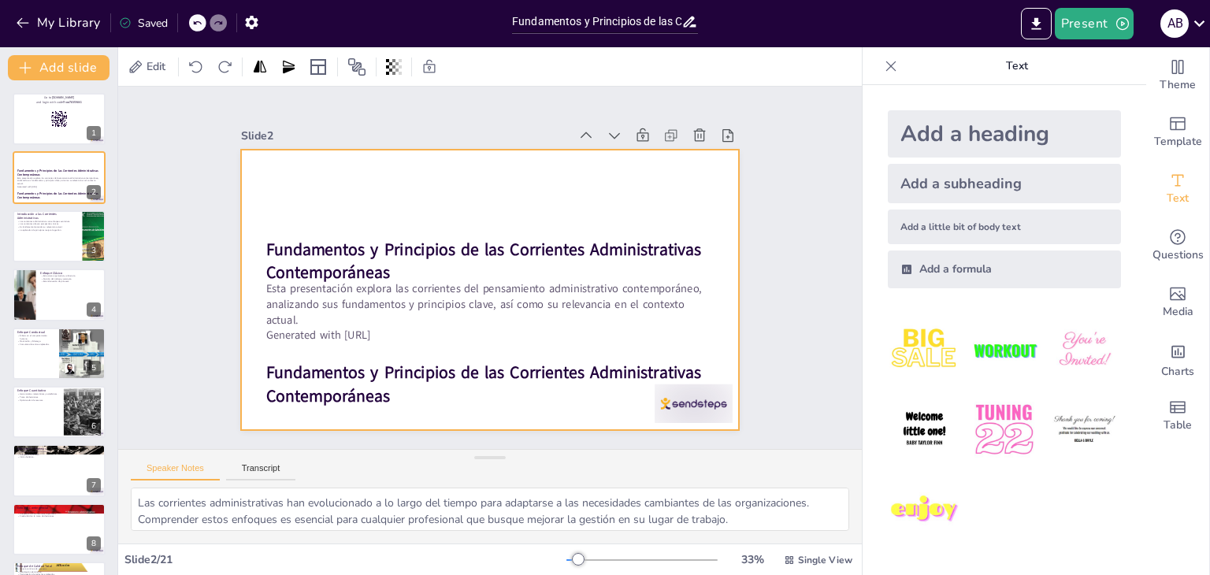
checkbox input "true"
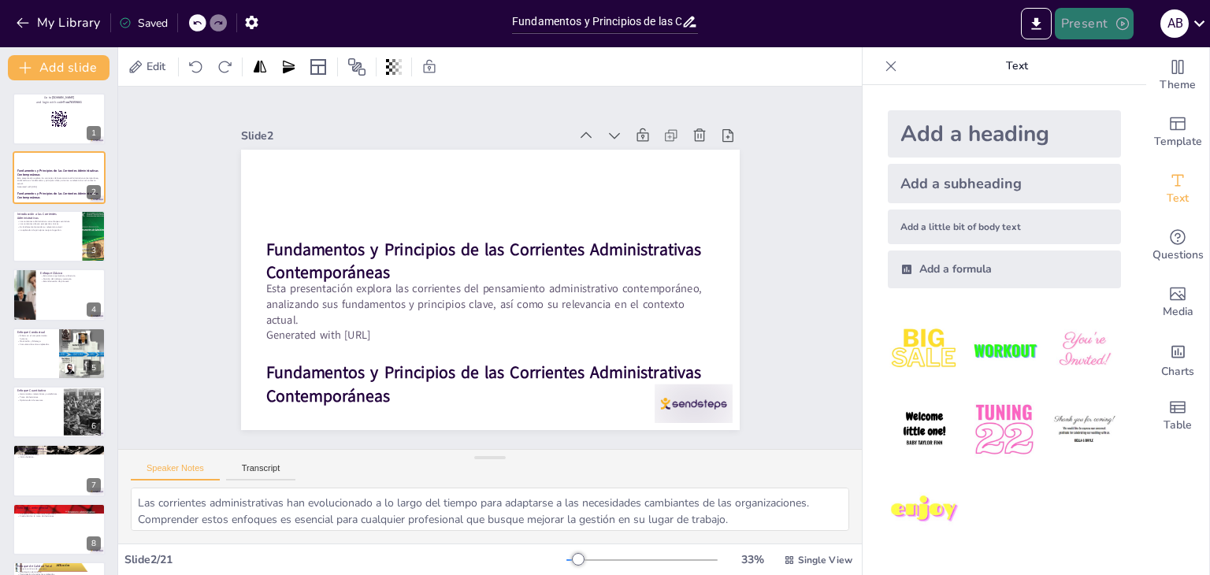
click at [1102, 20] on button "Present" at bounding box center [1094, 24] width 79 height 32
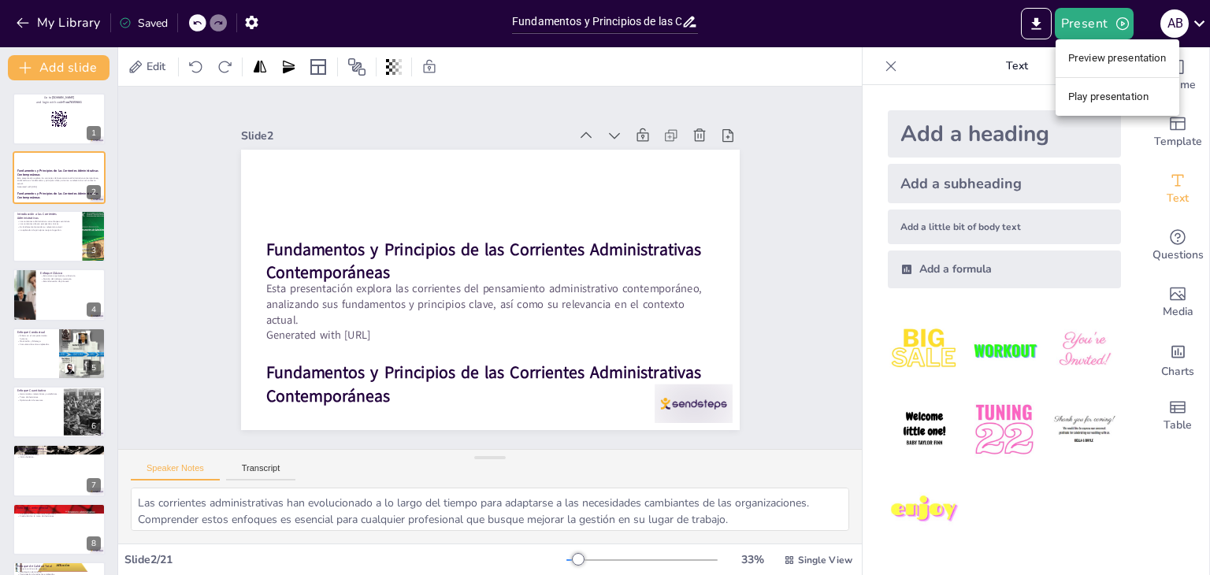
click at [1117, 57] on li "Preview presentation" at bounding box center [1118, 58] width 124 height 25
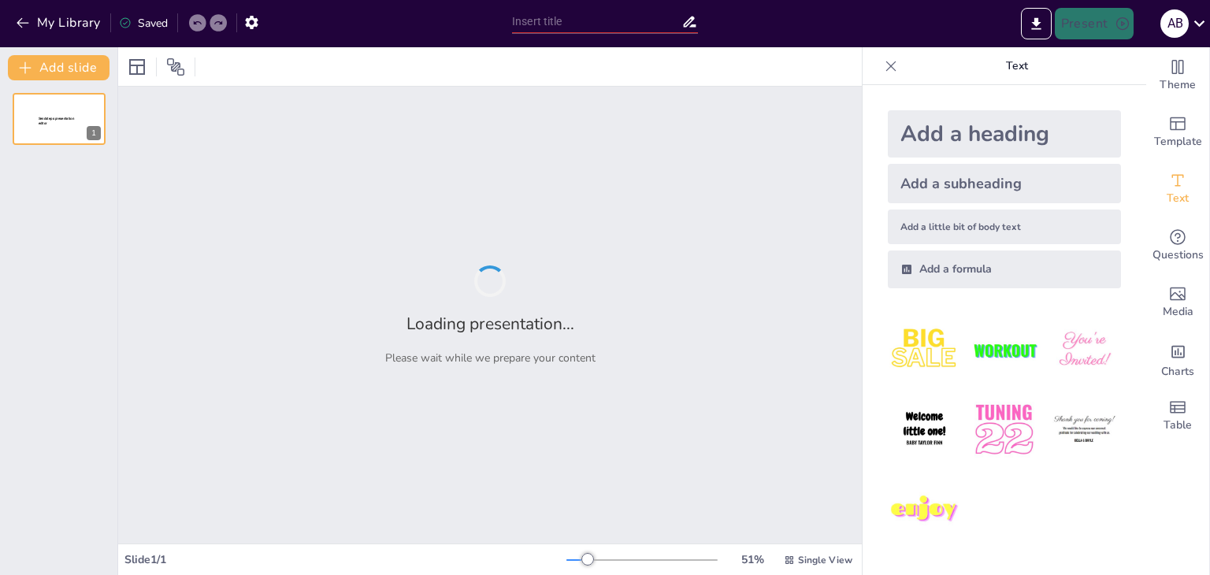
type input "Fundamentos y Principios de las Corrientes Administrativas Contemporáneas"
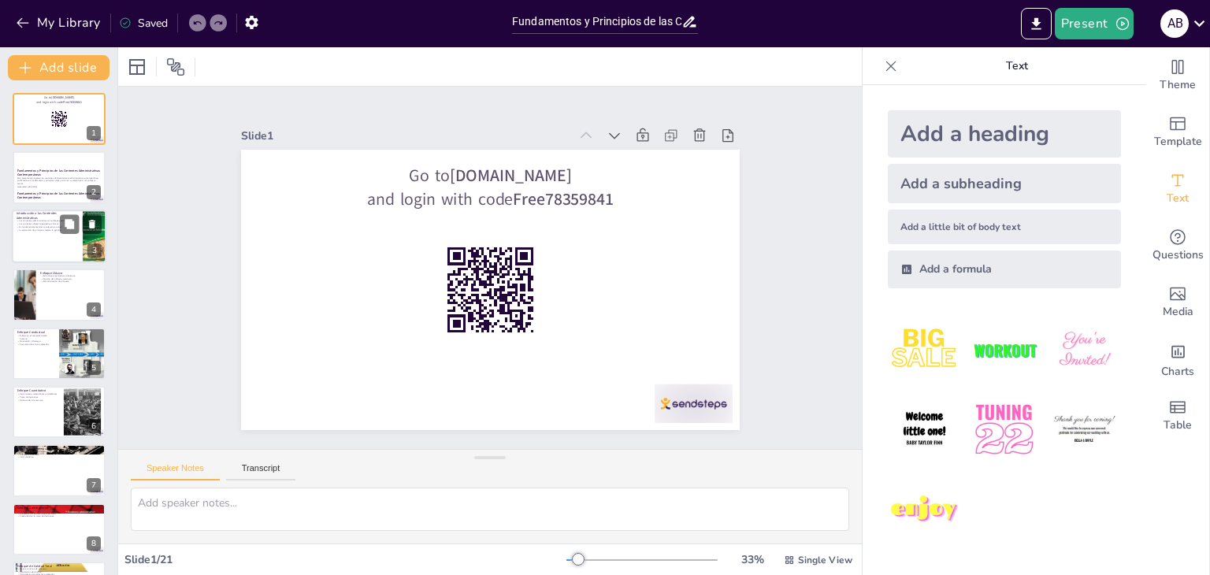
checkbox input "true"
click at [54, 226] on p "Es fundamental entender su relevancia actual." at bounding box center [47, 226] width 61 height 3
type textarea "Las corrientes administrativas han evolucionado a lo largo del tiempo para adap…"
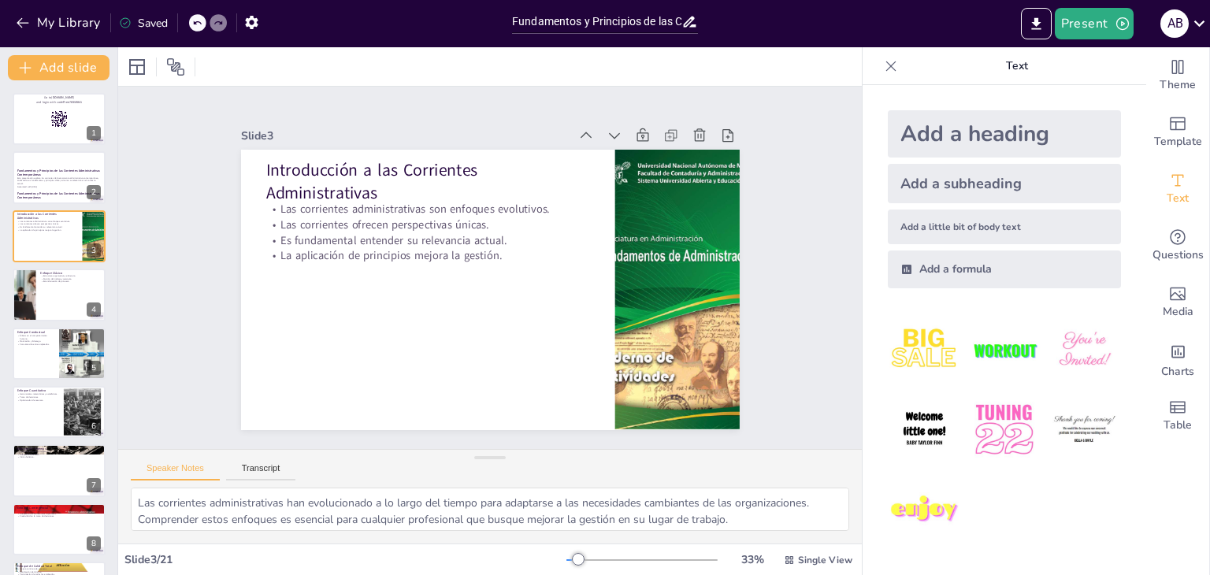
click at [211, 20] on div at bounding box center [218, 22] width 17 height 17
click at [218, 21] on icon at bounding box center [218, 23] width 8 height 4
checkbox input "true"
click at [253, 17] on icon "button" at bounding box center [251, 22] width 13 height 13
